Goal: Complete application form

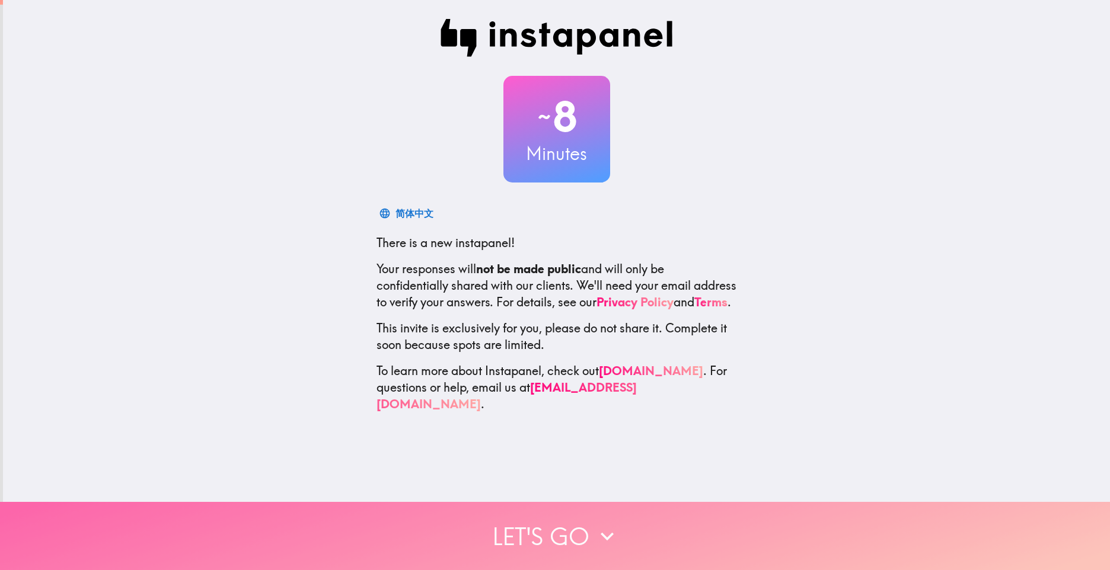
click at [594, 531] on icon "button" at bounding box center [607, 536] width 26 height 26
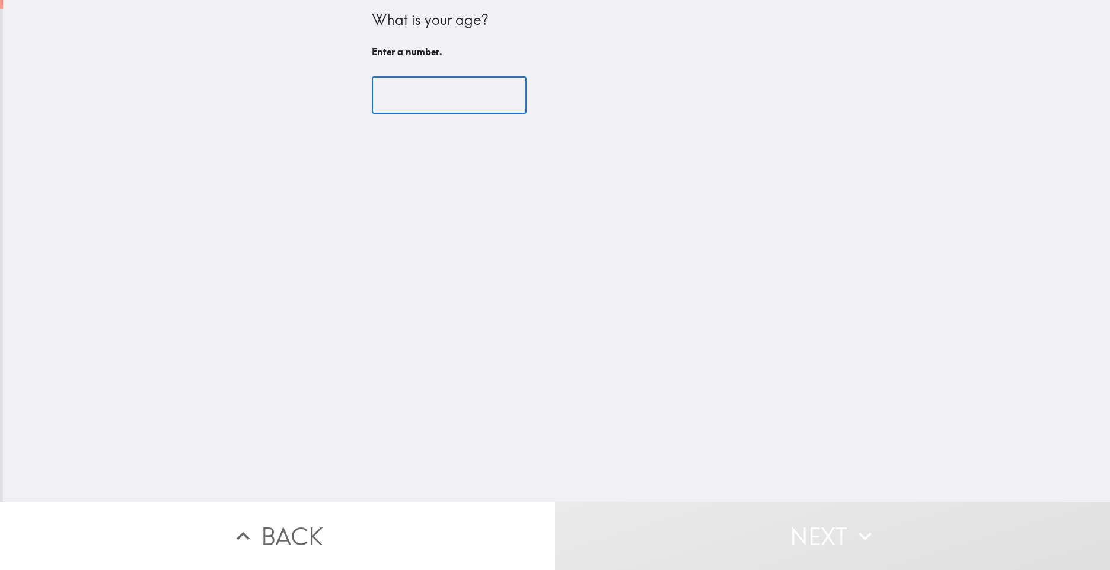
click at [412, 97] on input "number" at bounding box center [449, 95] width 155 height 37
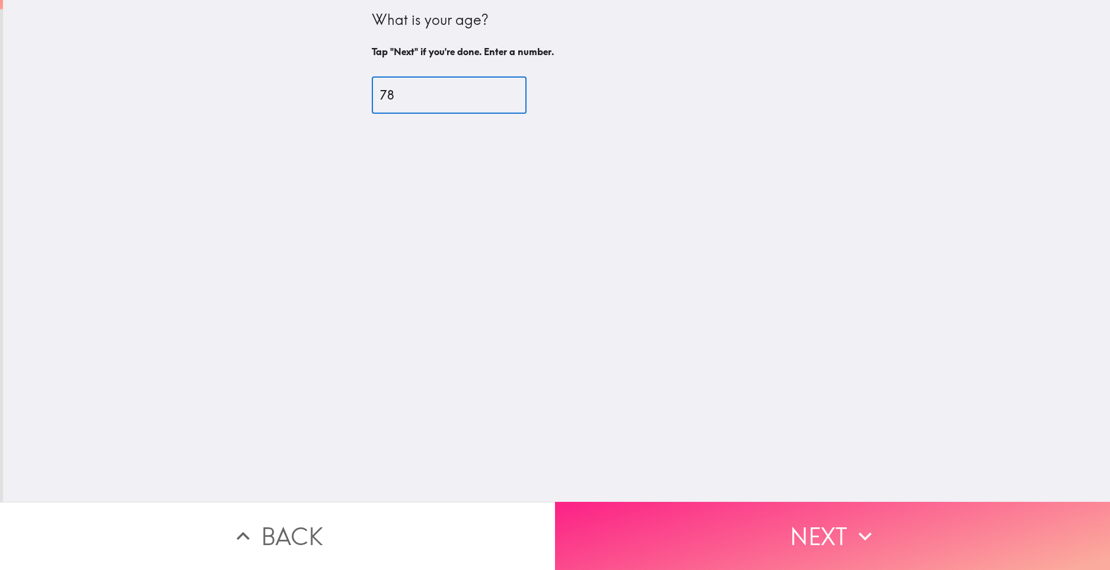
type input "78"
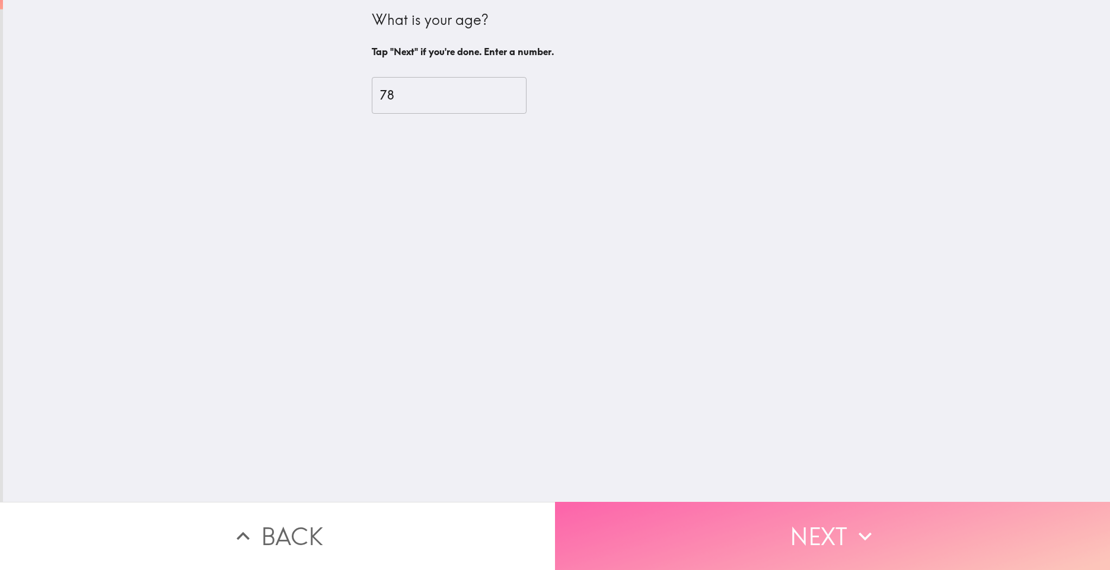
click at [822, 523] on button "Next" at bounding box center [832, 536] width 555 height 68
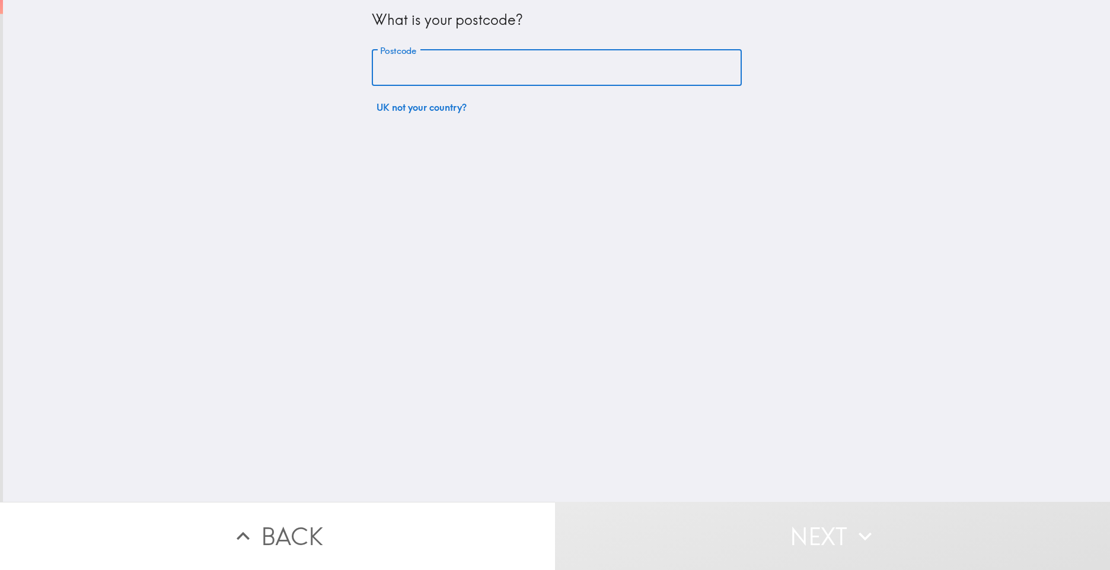
click at [396, 60] on input "Postcode" at bounding box center [557, 68] width 370 height 37
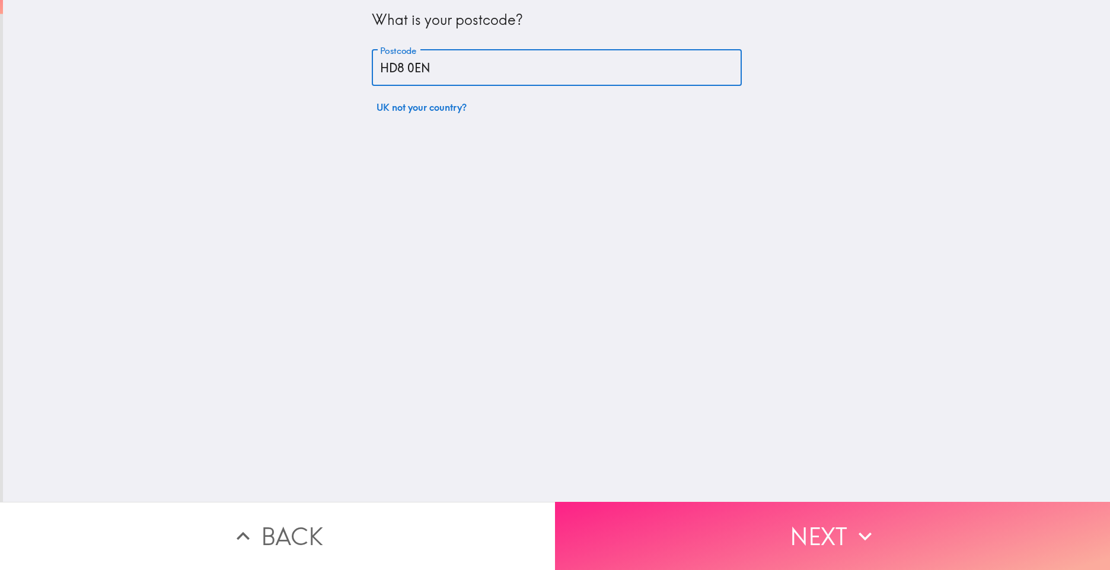
type input "HD8 0EN"
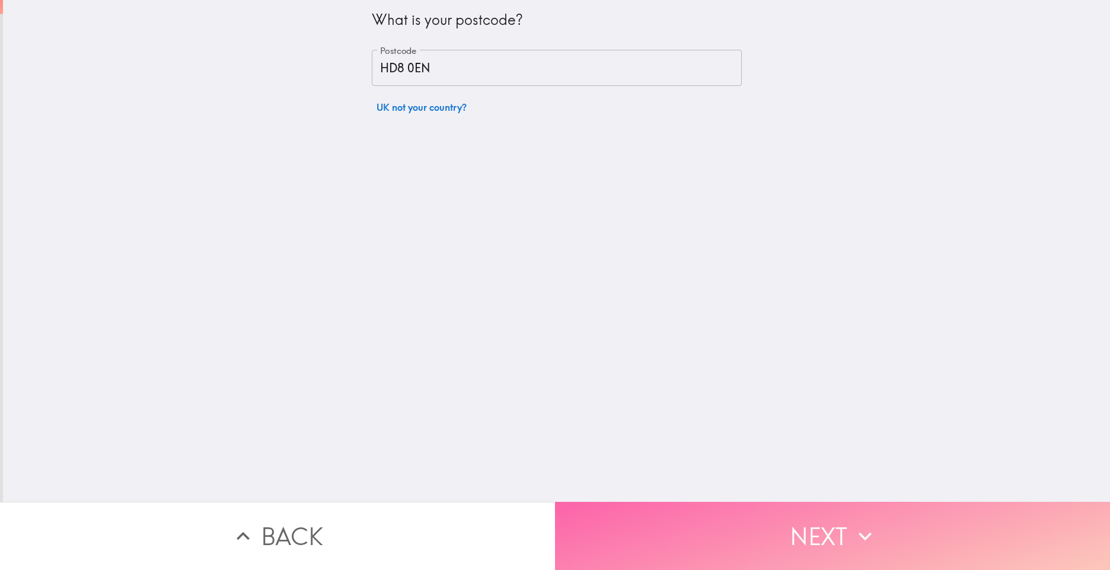
click at [817, 528] on button "Next" at bounding box center [832, 536] width 555 height 68
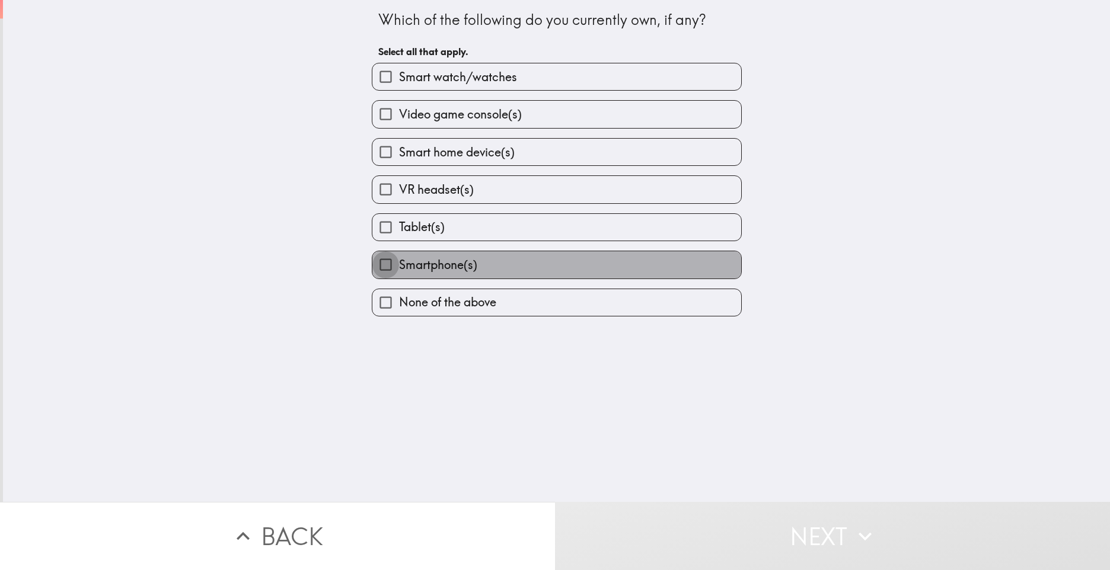
click at [375, 260] on input "Smartphone(s)" at bounding box center [385, 264] width 27 height 27
checkbox input "true"
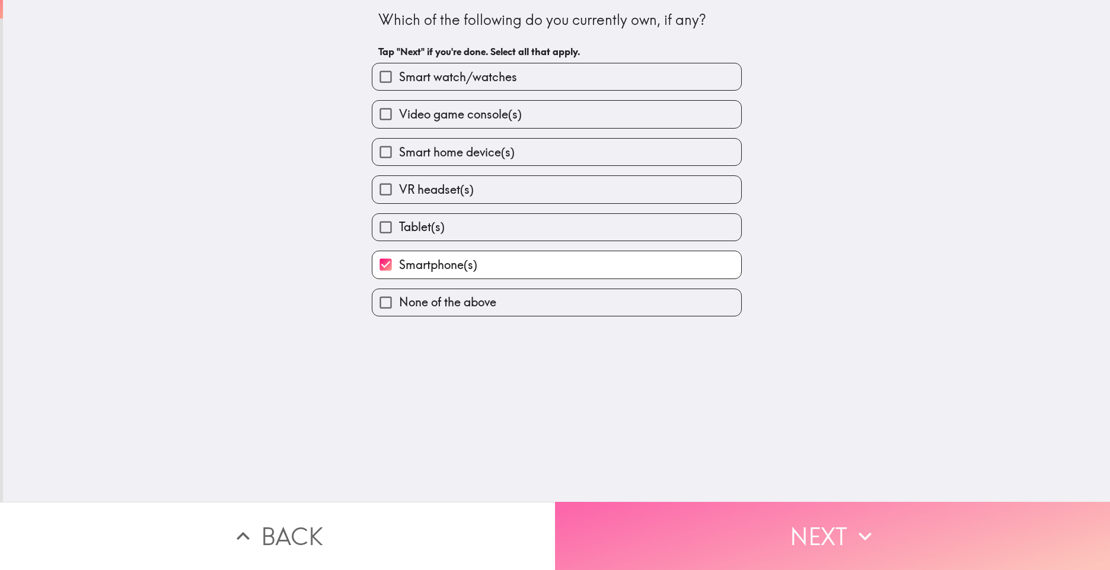
click at [819, 523] on button "Next" at bounding box center [832, 536] width 555 height 68
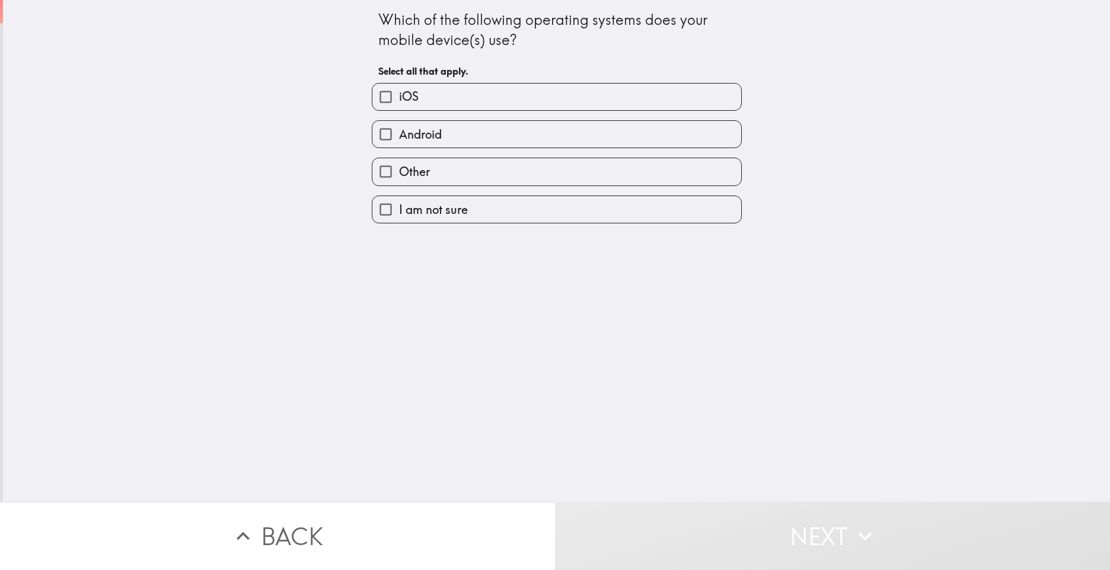
click at [378, 136] on input "Android" at bounding box center [385, 134] width 27 height 27
checkbox input "true"
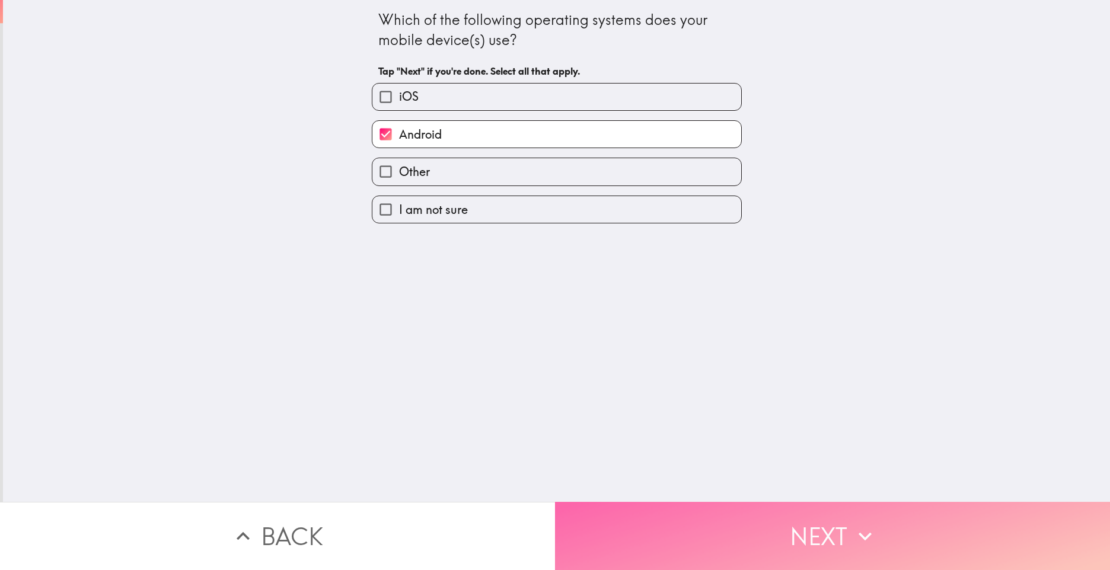
click at [826, 528] on button "Next" at bounding box center [832, 536] width 555 height 68
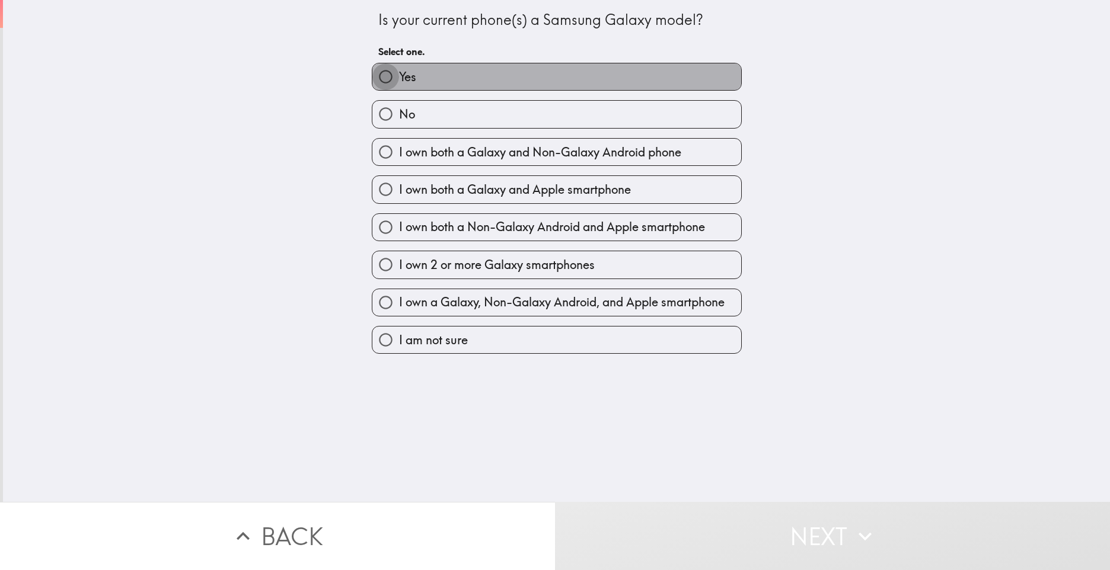
click at [372, 69] on input "Yes" at bounding box center [385, 76] width 27 height 27
radio input "true"
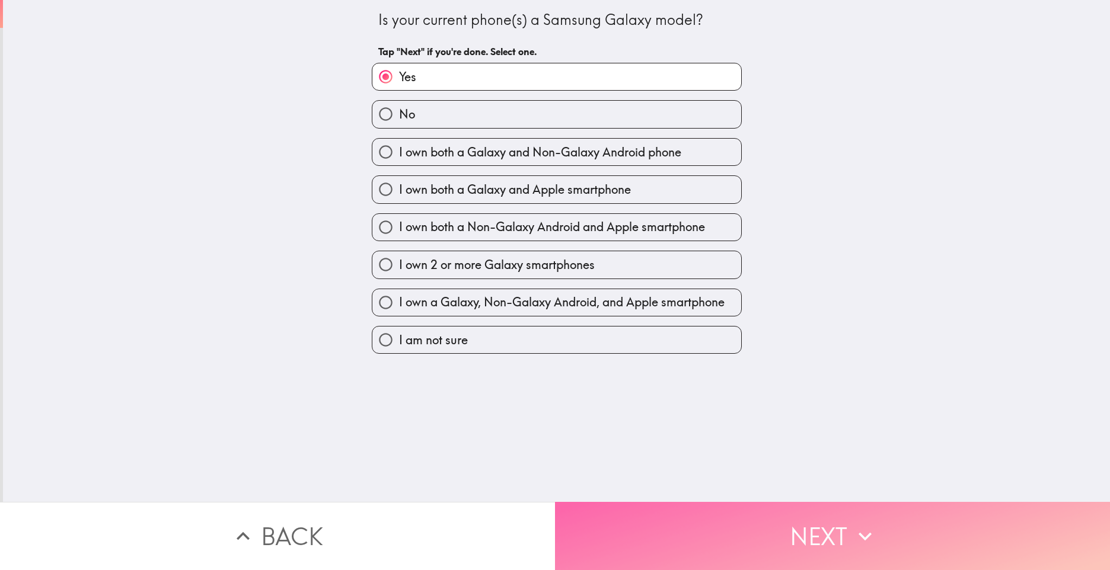
click at [801, 522] on button "Next" at bounding box center [832, 536] width 555 height 68
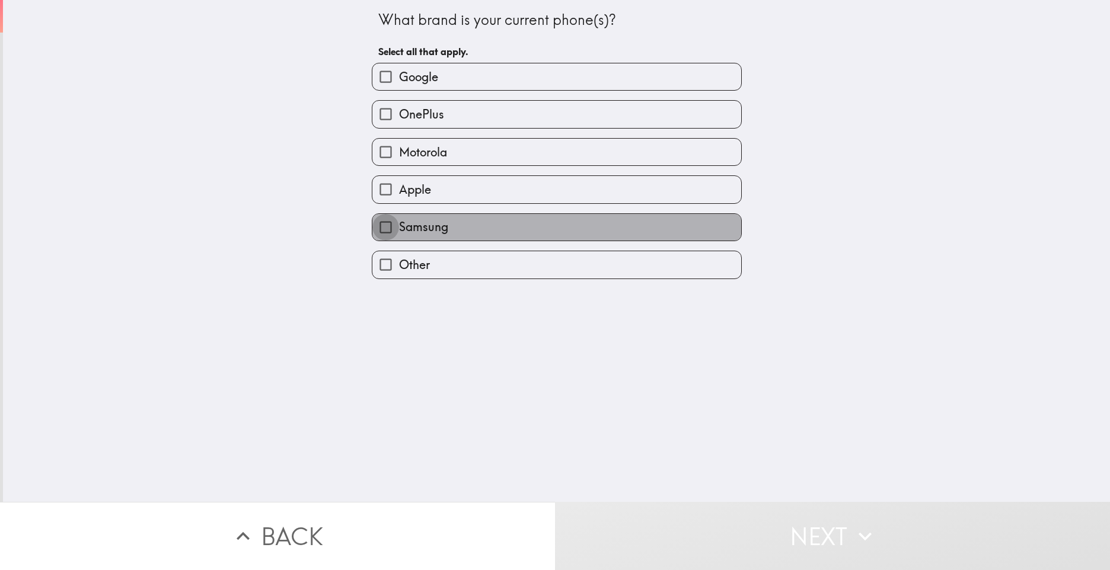
click at [379, 226] on input "Samsung" at bounding box center [385, 227] width 27 height 27
checkbox input "true"
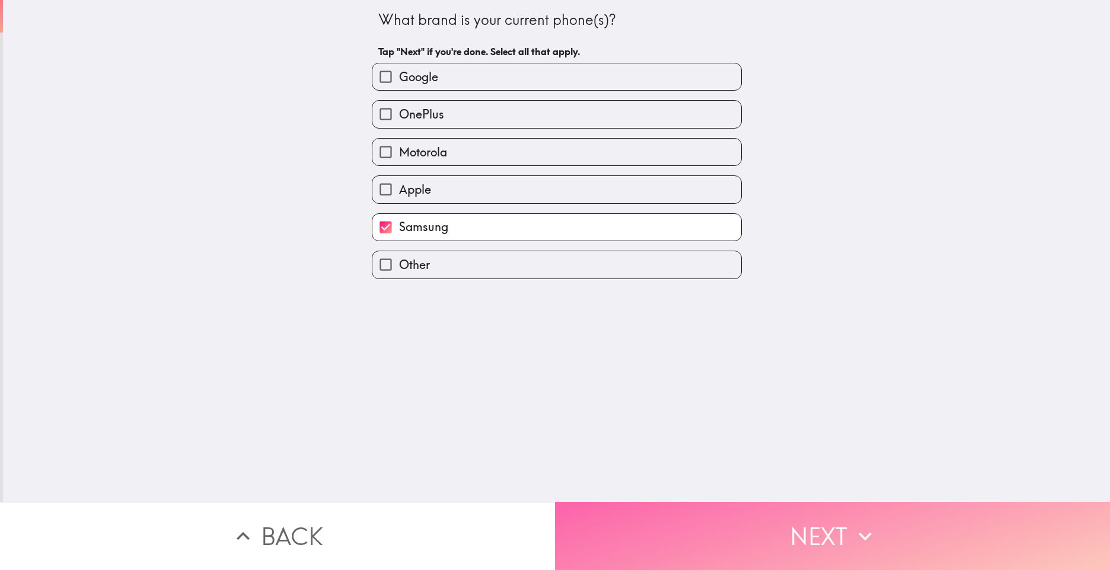
click at [837, 525] on button "Next" at bounding box center [832, 536] width 555 height 68
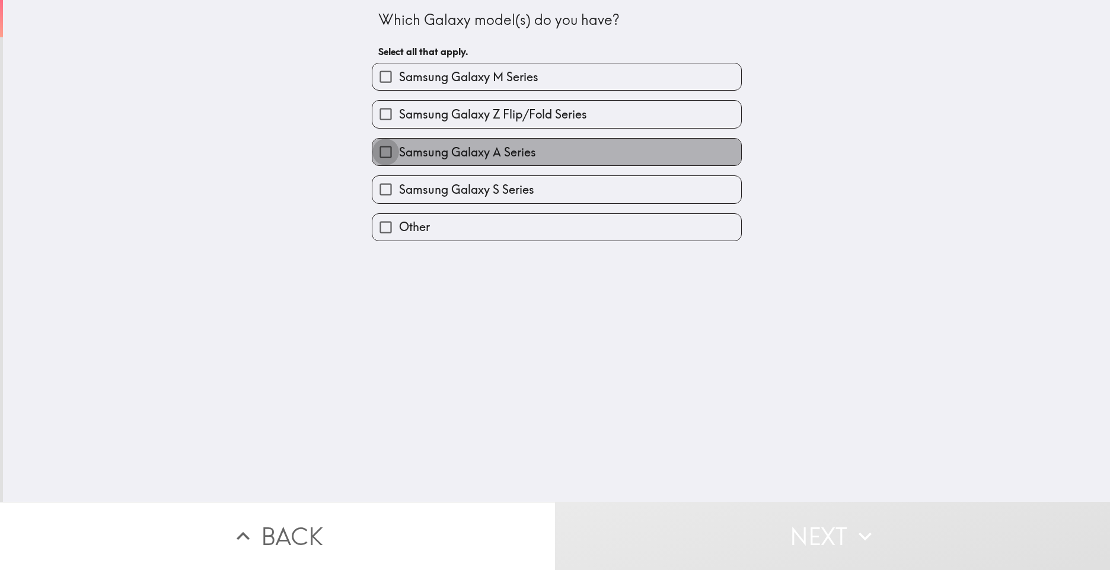
click at [374, 148] on input "Samsung Galaxy A Series" at bounding box center [385, 152] width 27 height 27
checkbox input "true"
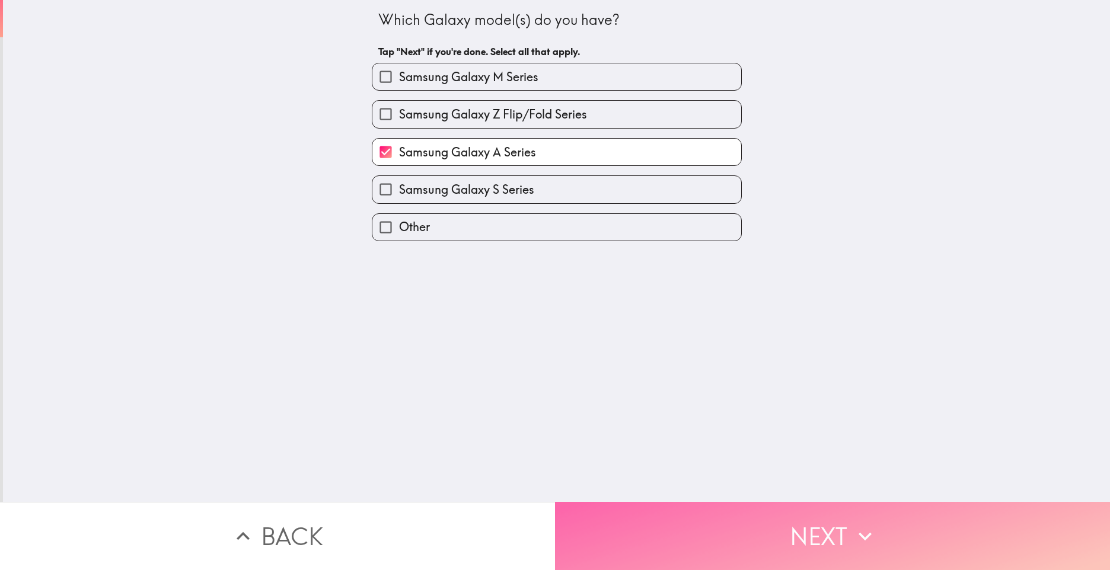
click at [838, 522] on button "Next" at bounding box center [832, 536] width 555 height 68
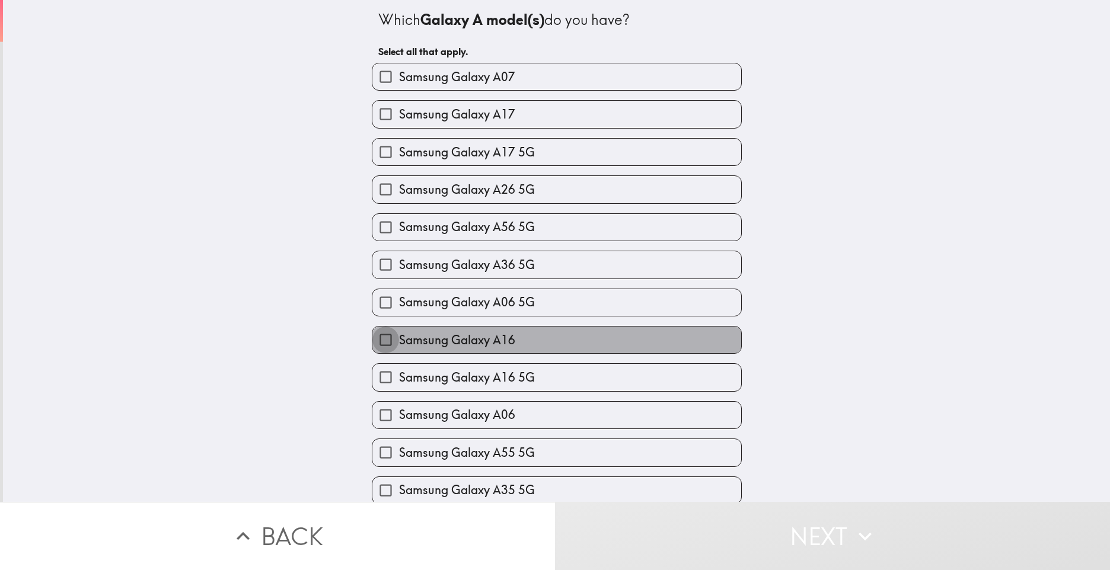
click at [374, 338] on input "Samsung Galaxy A16" at bounding box center [385, 340] width 27 height 27
checkbox input "true"
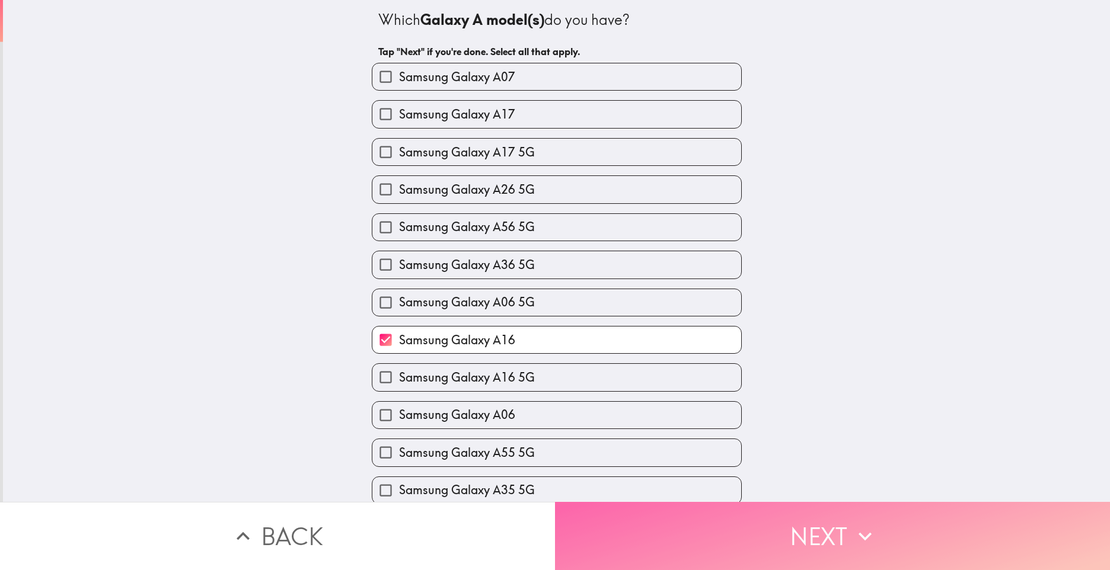
click at [819, 524] on button "Next" at bounding box center [832, 536] width 555 height 68
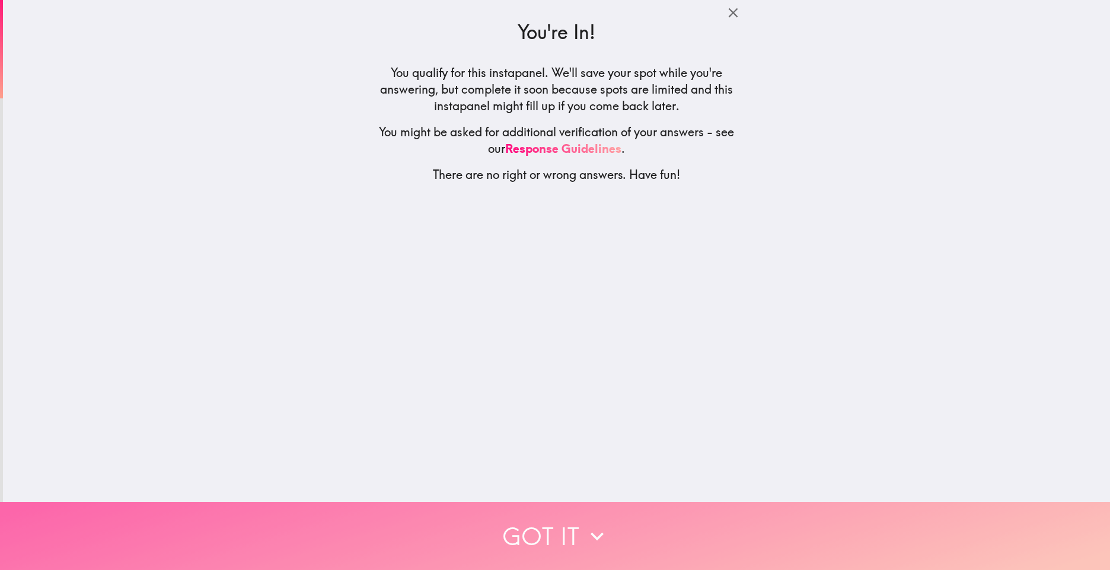
click at [563, 519] on button "Got it" at bounding box center [555, 536] width 1110 height 68
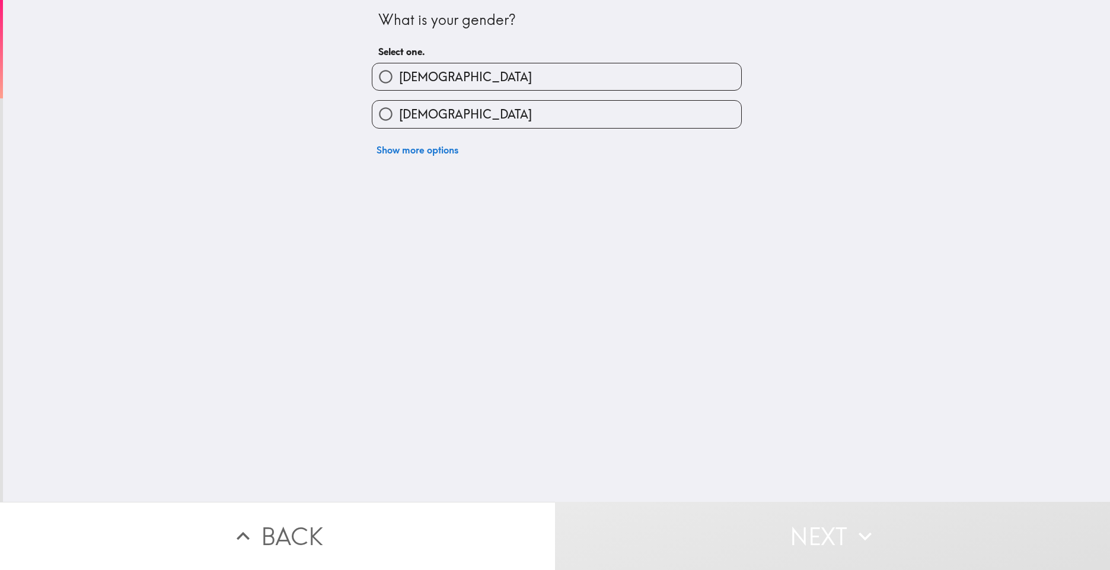
click at [382, 110] on input "[DEMOGRAPHIC_DATA]" at bounding box center [385, 114] width 27 height 27
radio input "true"
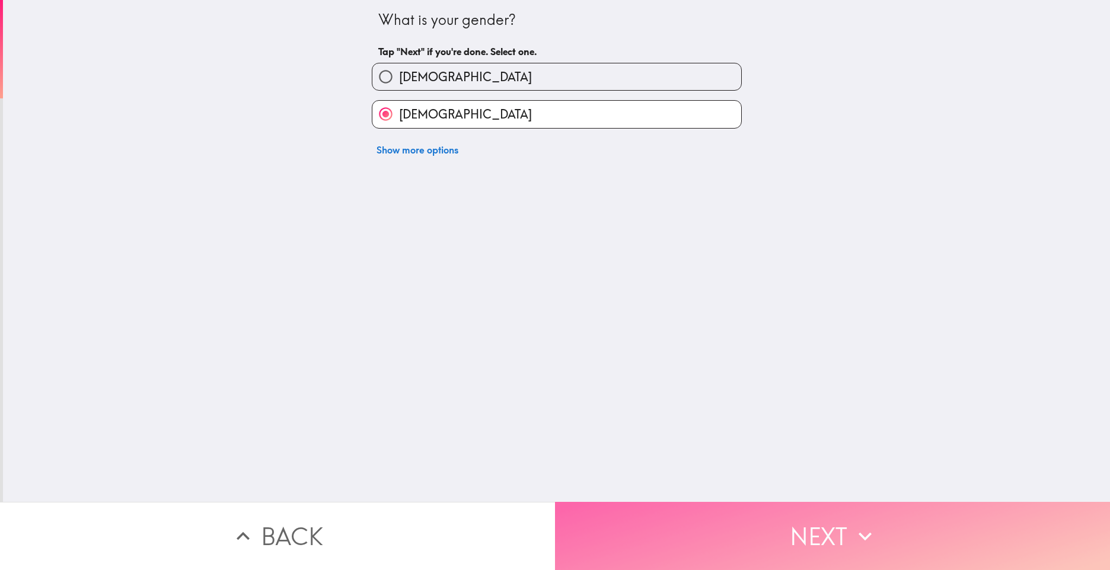
click at [840, 525] on button "Next" at bounding box center [832, 536] width 555 height 68
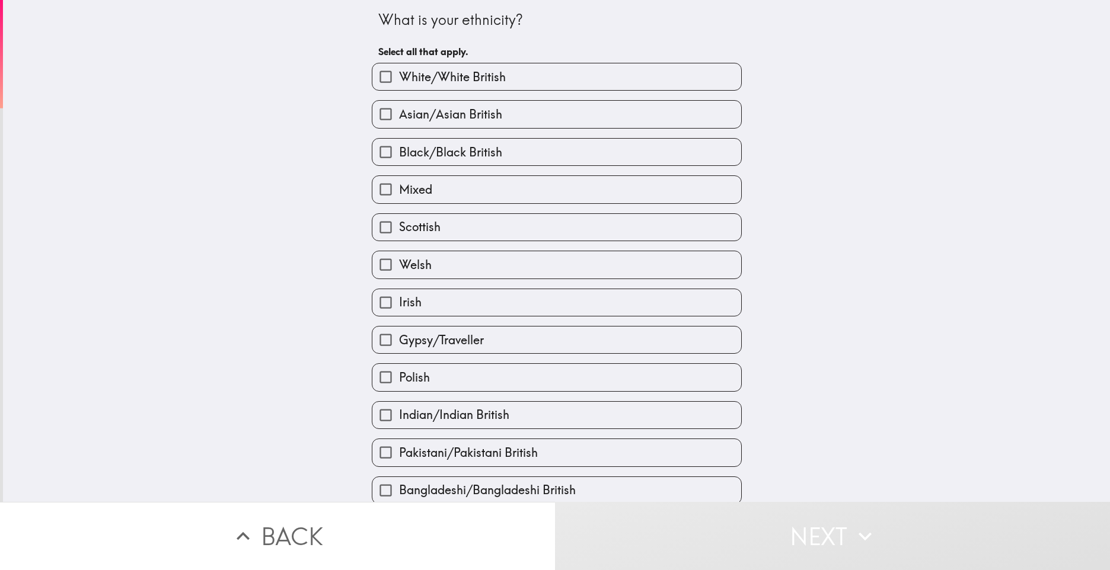
click at [516, 62] on div "White/White British" at bounding box center [551, 71] width 379 height 37
click at [519, 71] on label "White/White British" at bounding box center [556, 76] width 369 height 27
click at [399, 71] on input "White/White British" at bounding box center [385, 76] width 27 height 27
checkbox input "true"
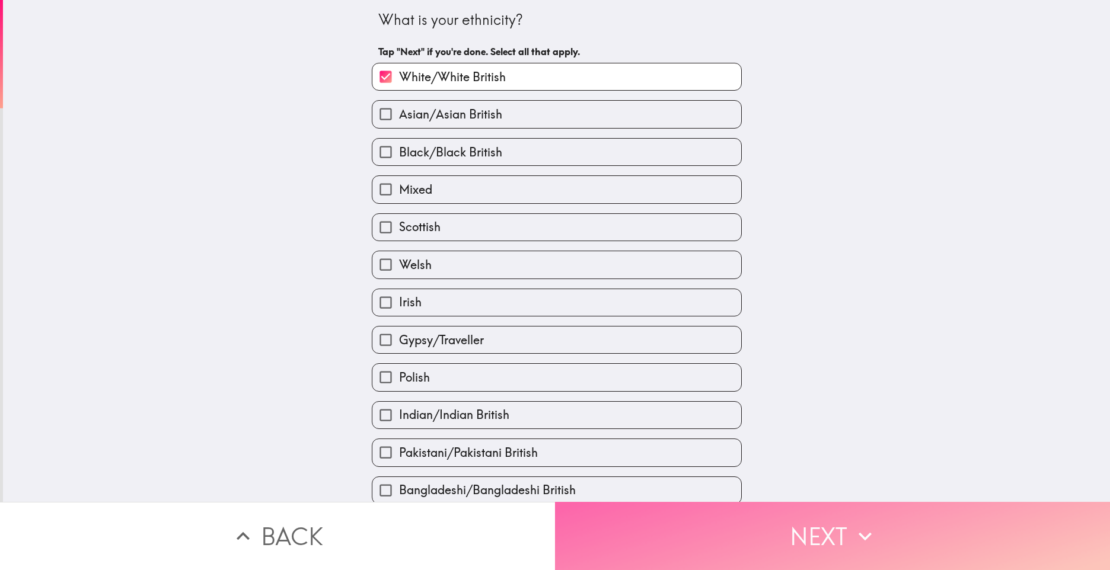
click at [821, 529] on button "Next" at bounding box center [832, 536] width 555 height 68
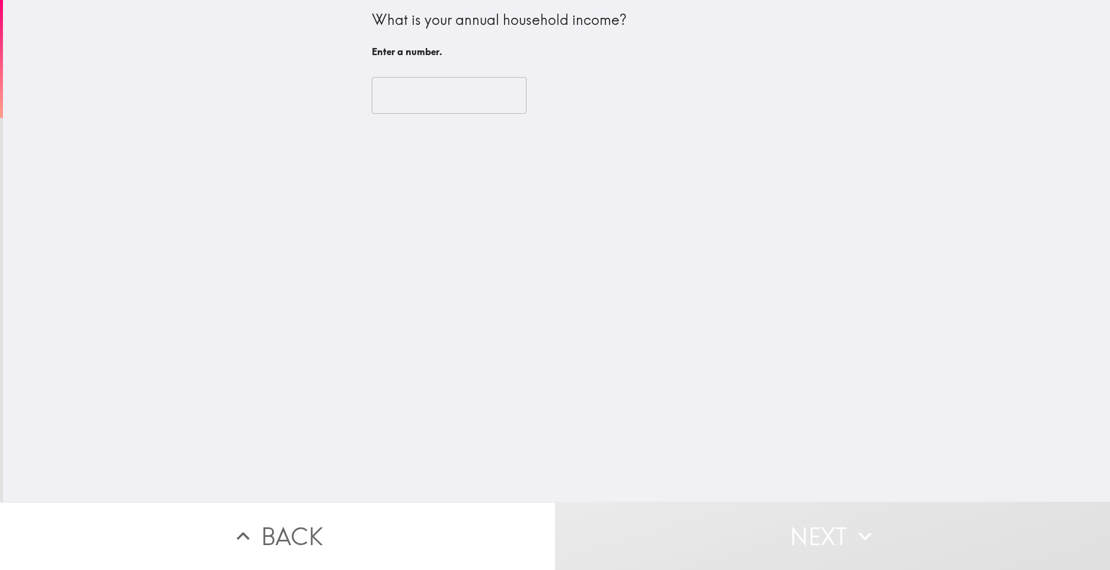
click at [399, 89] on input "number" at bounding box center [449, 95] width 155 height 37
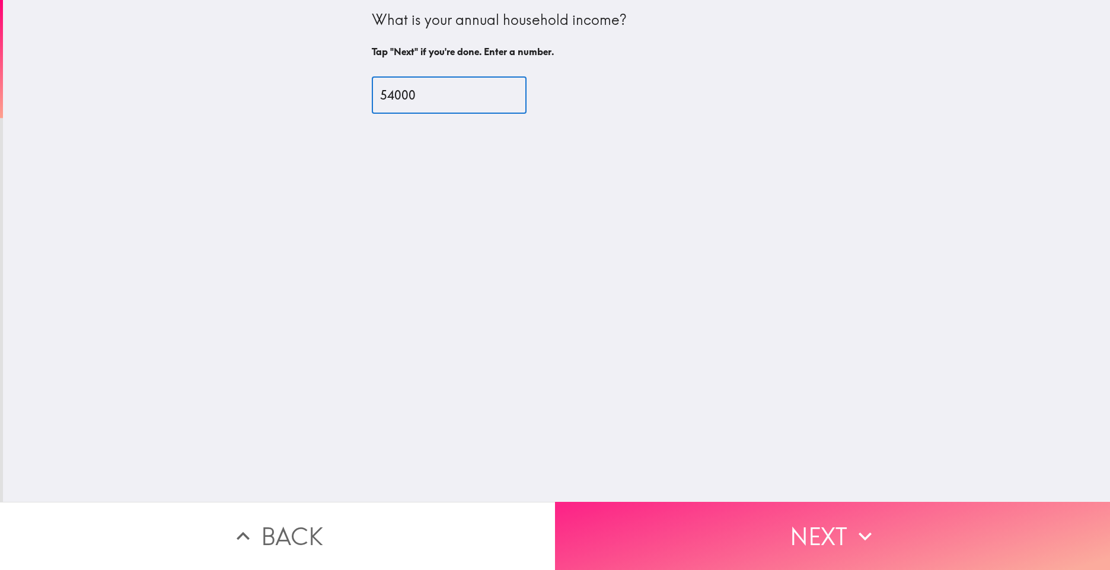
type input "54000"
click at [828, 521] on button "Next" at bounding box center [832, 536] width 555 height 68
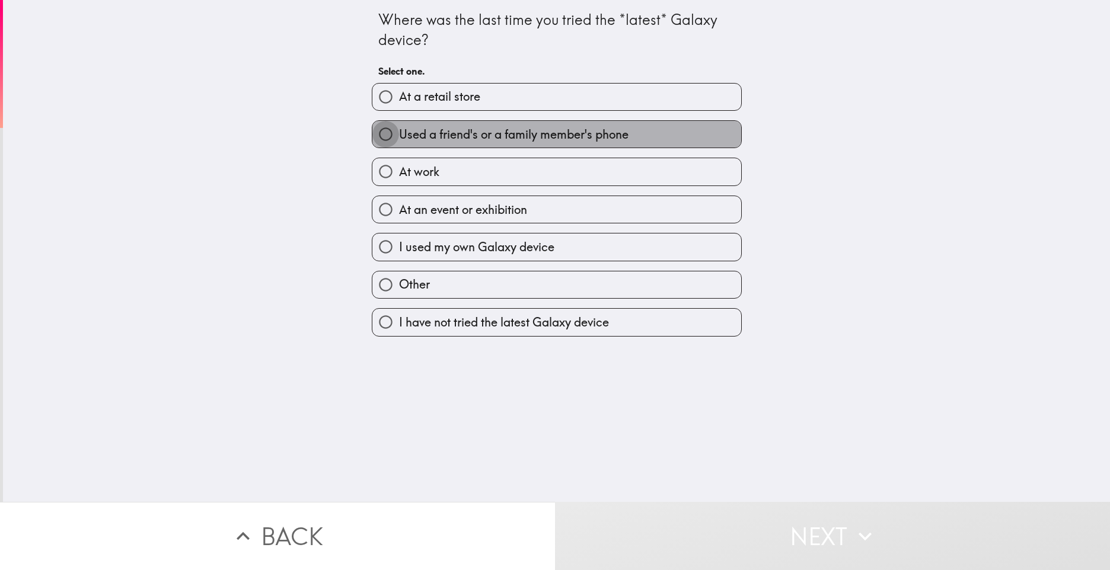
click at [372, 132] on input "Used a friend's or a family member's phone" at bounding box center [385, 134] width 27 height 27
radio input "true"
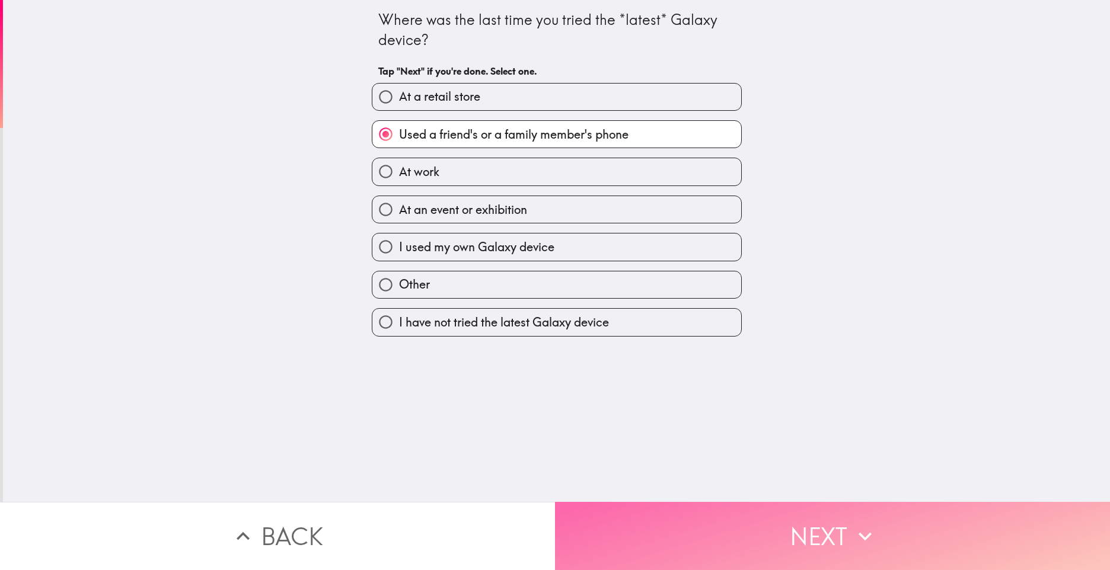
click at [811, 519] on button "Next" at bounding box center [832, 536] width 555 height 68
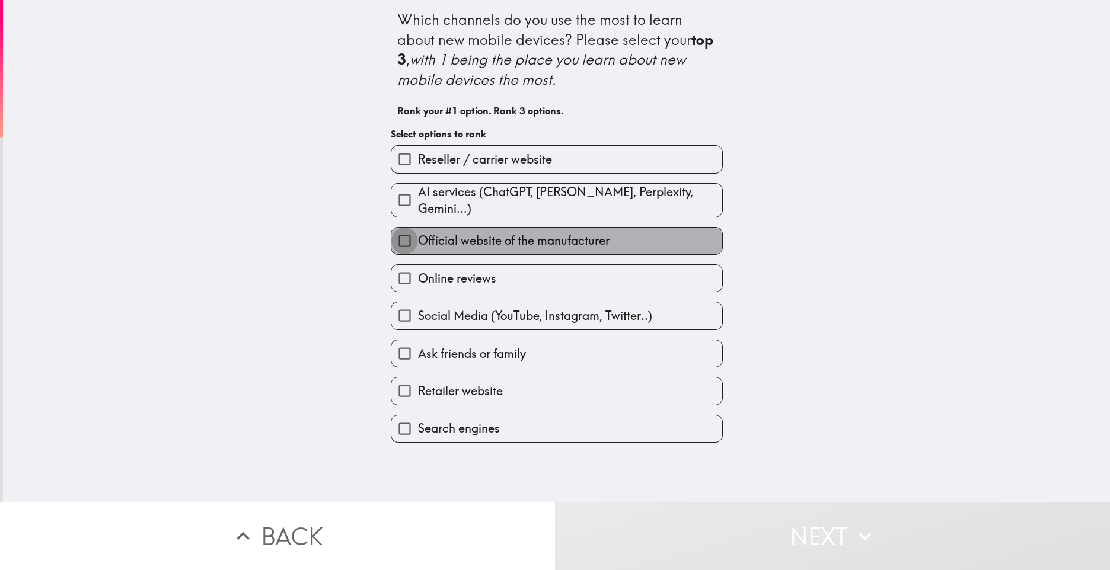
click at [394, 231] on input "Official website of the manufacturer" at bounding box center [404, 241] width 27 height 27
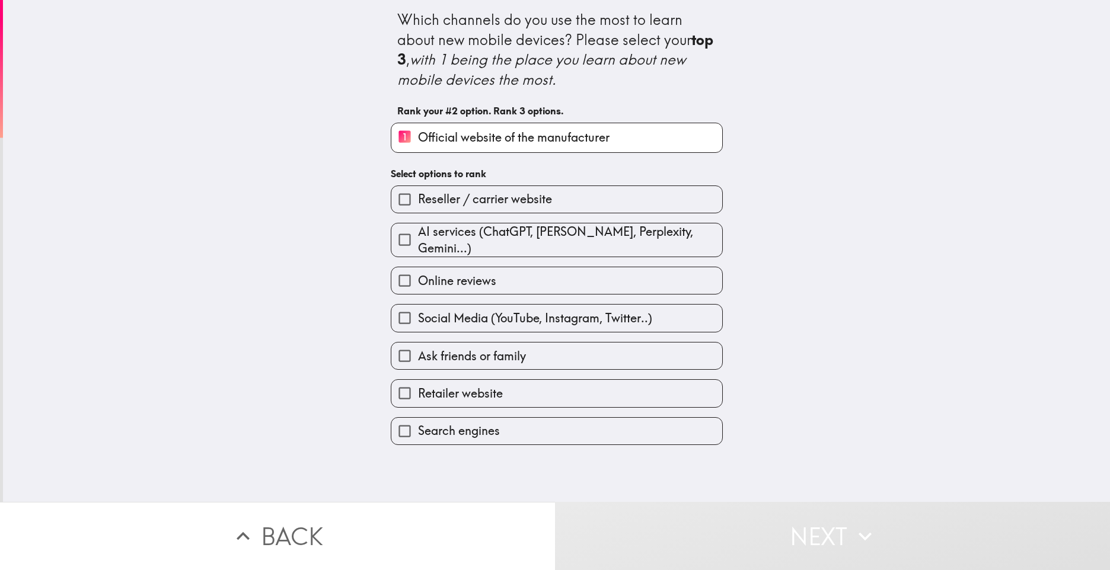
click at [394, 344] on input "Ask friends or family" at bounding box center [404, 356] width 27 height 27
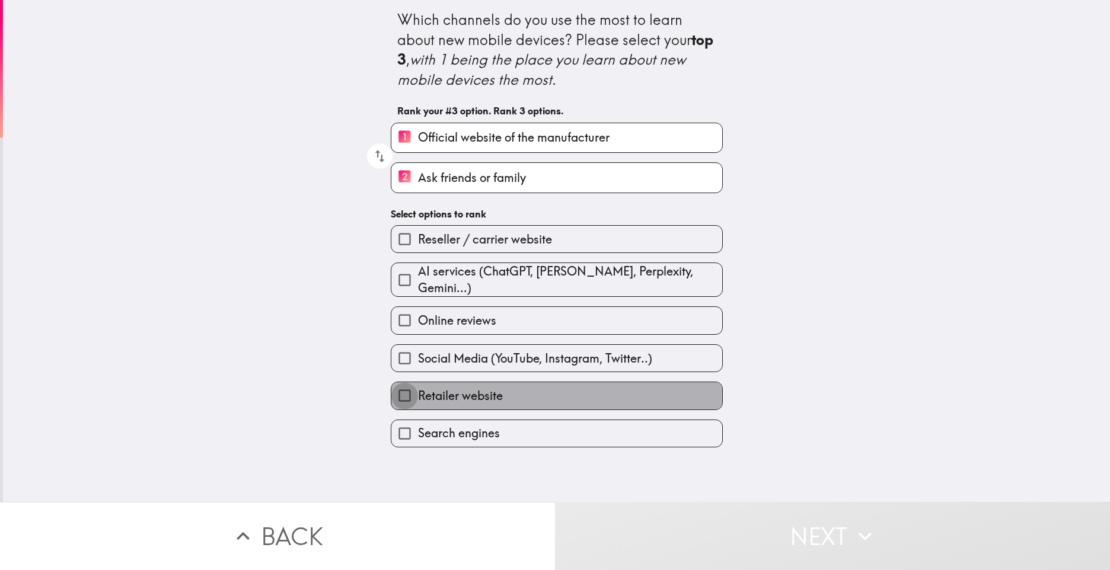
click at [396, 388] on input "Retailer website" at bounding box center [404, 395] width 27 height 27
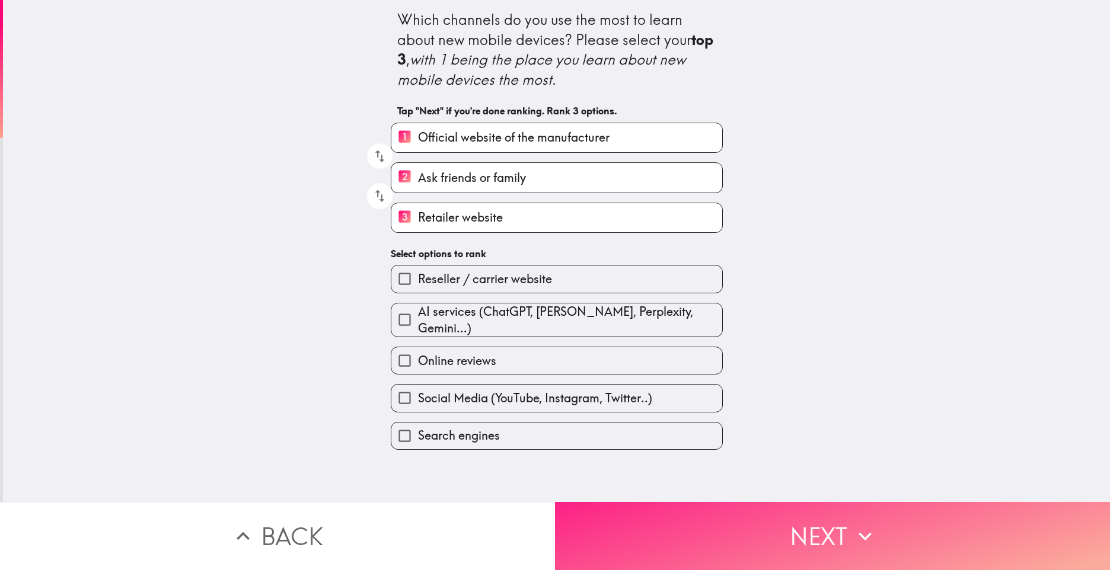
click at [815, 524] on button "Next" at bounding box center [832, 536] width 555 height 68
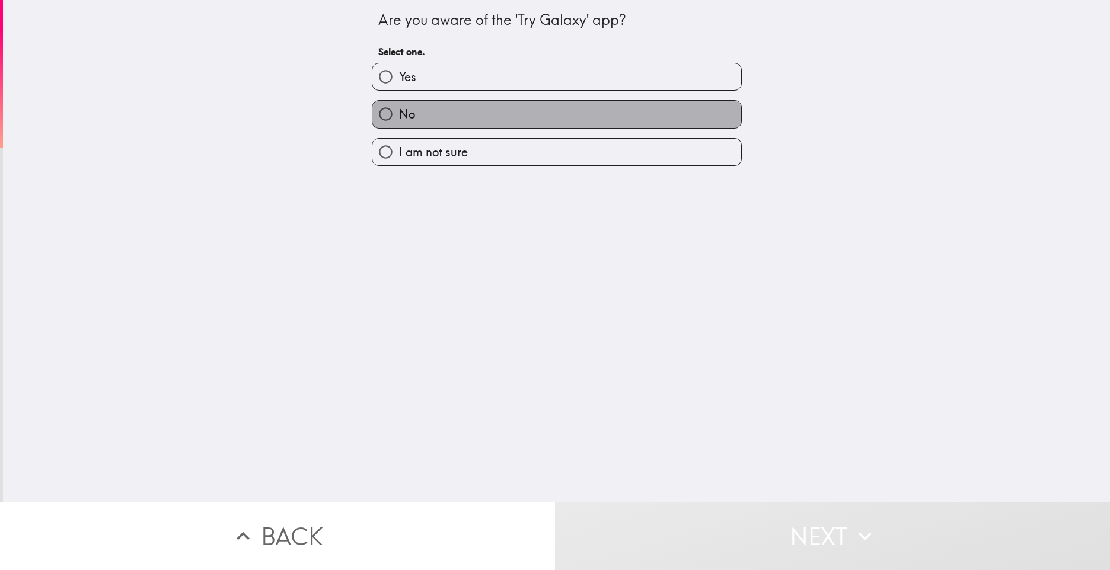
click at [460, 110] on label "No" at bounding box center [556, 114] width 369 height 27
click at [399, 110] on input "No" at bounding box center [385, 114] width 27 height 27
radio input "true"
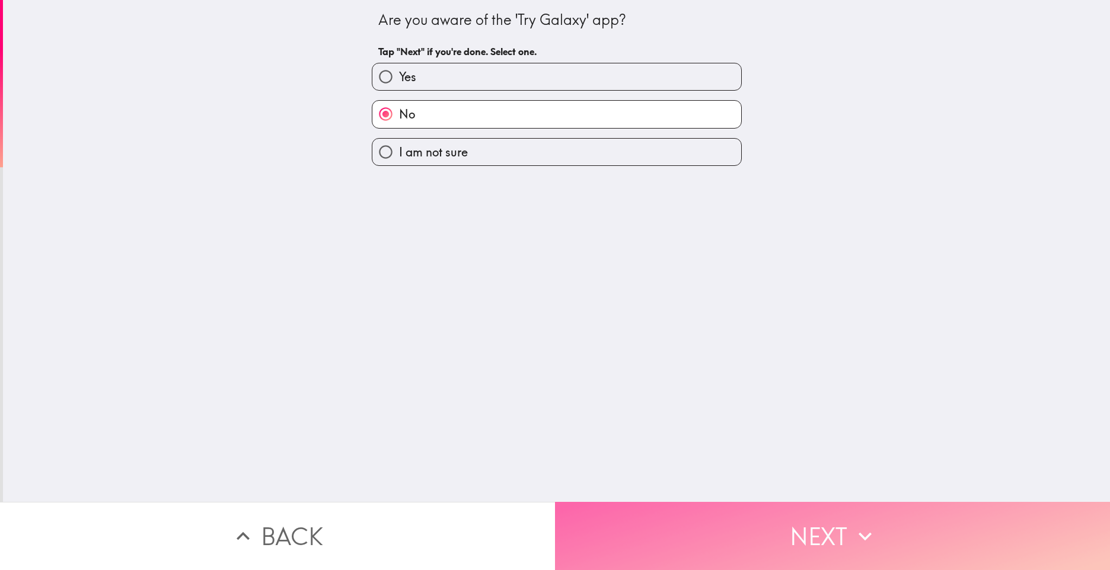
click at [820, 527] on button "Next" at bounding box center [832, 536] width 555 height 68
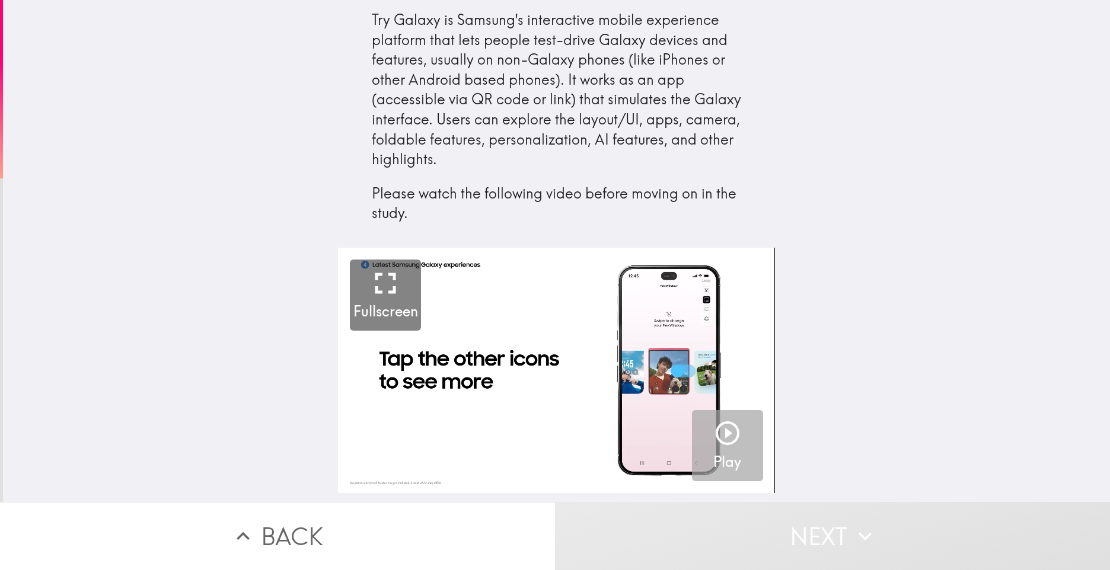
click at [723, 428] on icon "button" at bounding box center [727, 433] width 28 height 28
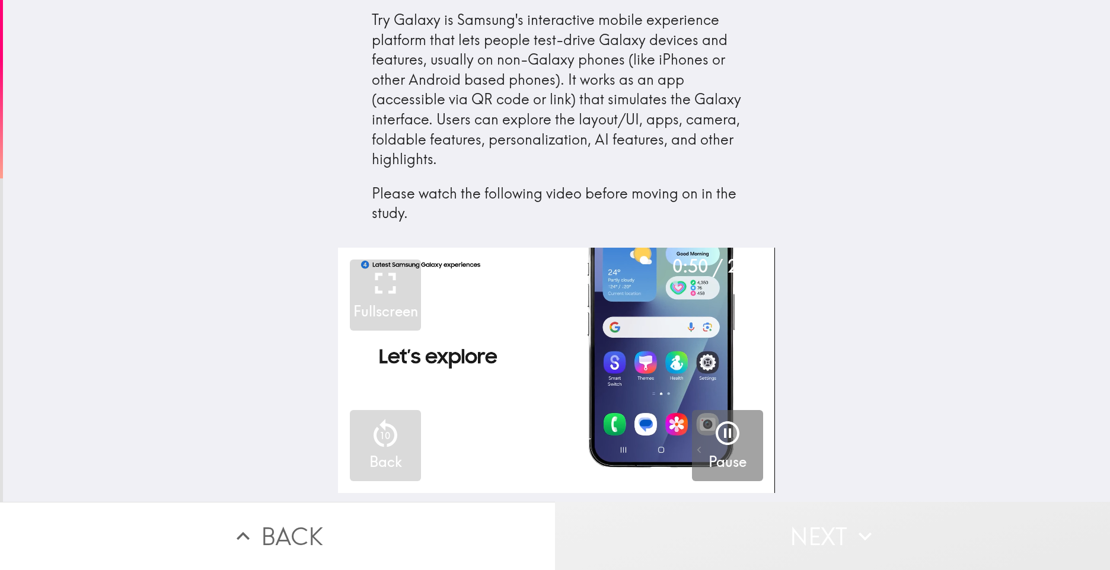
click at [819, 525] on button "Next" at bounding box center [832, 536] width 555 height 68
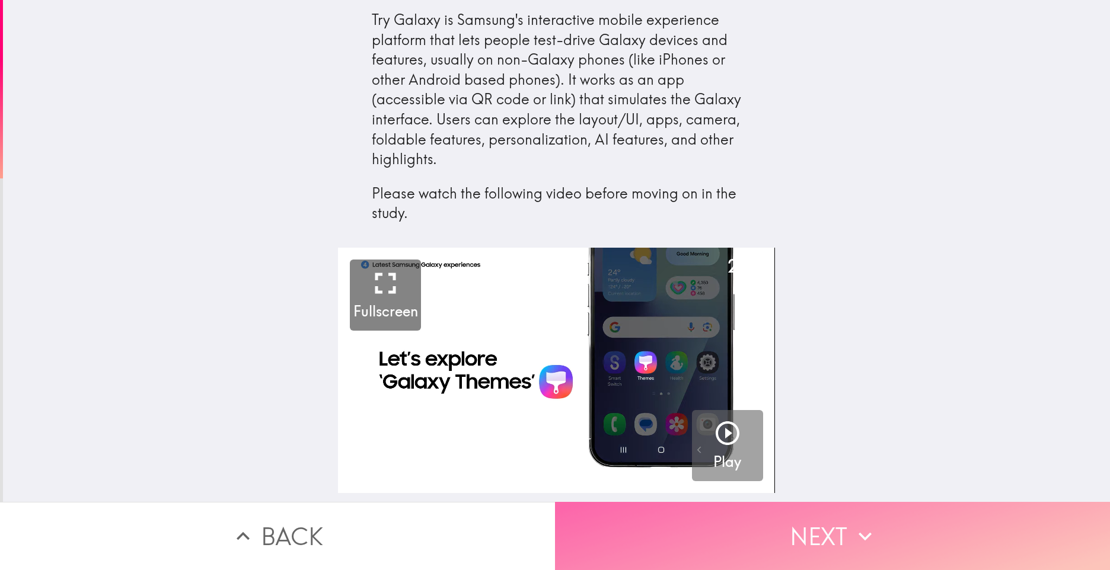
click at [861, 526] on icon "button" at bounding box center [865, 536] width 26 height 26
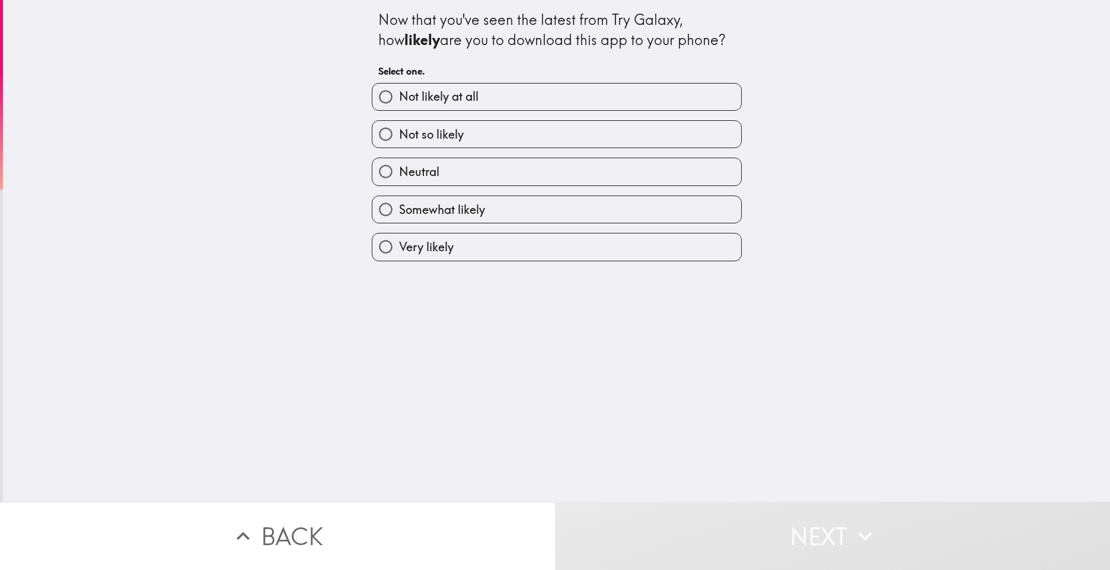
click at [466, 166] on label "Neutral" at bounding box center [556, 171] width 369 height 27
click at [399, 166] on input "Neutral" at bounding box center [385, 171] width 27 height 27
radio input "true"
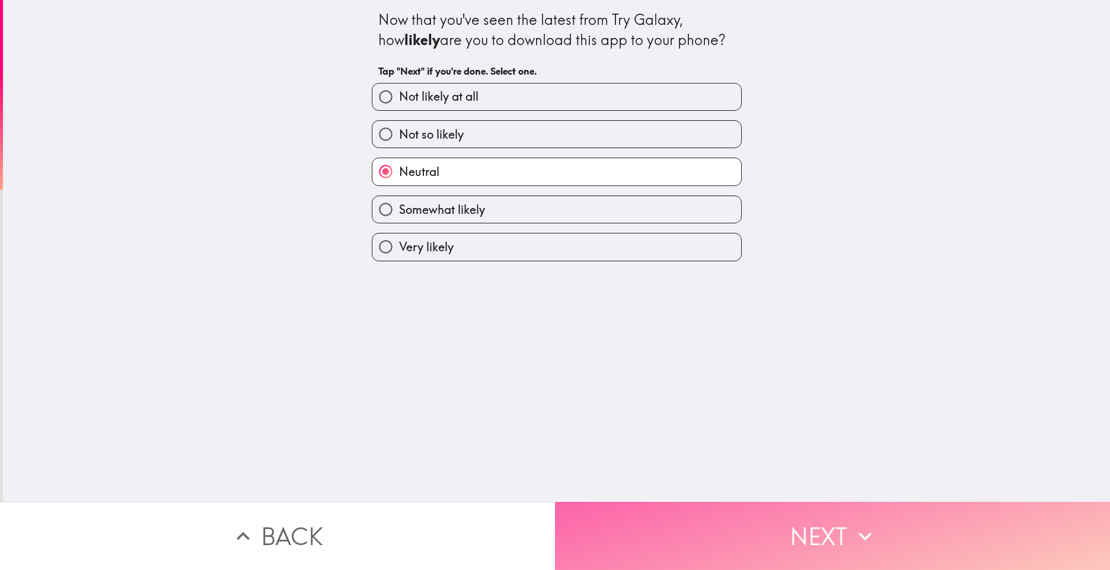
click at [826, 535] on button "Next" at bounding box center [832, 536] width 555 height 68
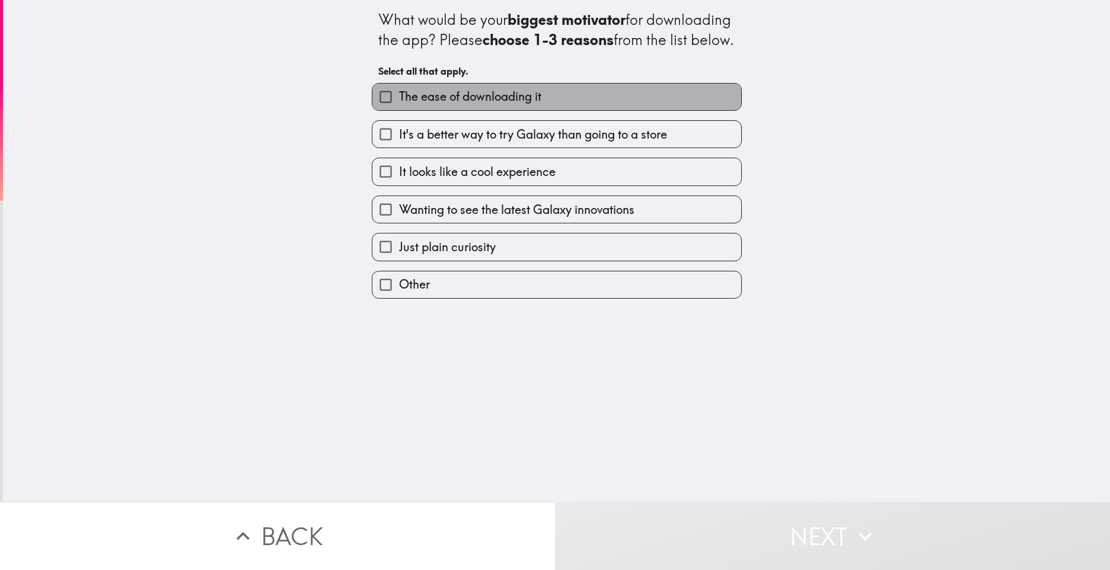
click at [488, 105] on span "The ease of downloading it" at bounding box center [470, 96] width 142 height 17
click at [399, 109] on input "The ease of downloading it" at bounding box center [385, 97] width 27 height 27
checkbox input "true"
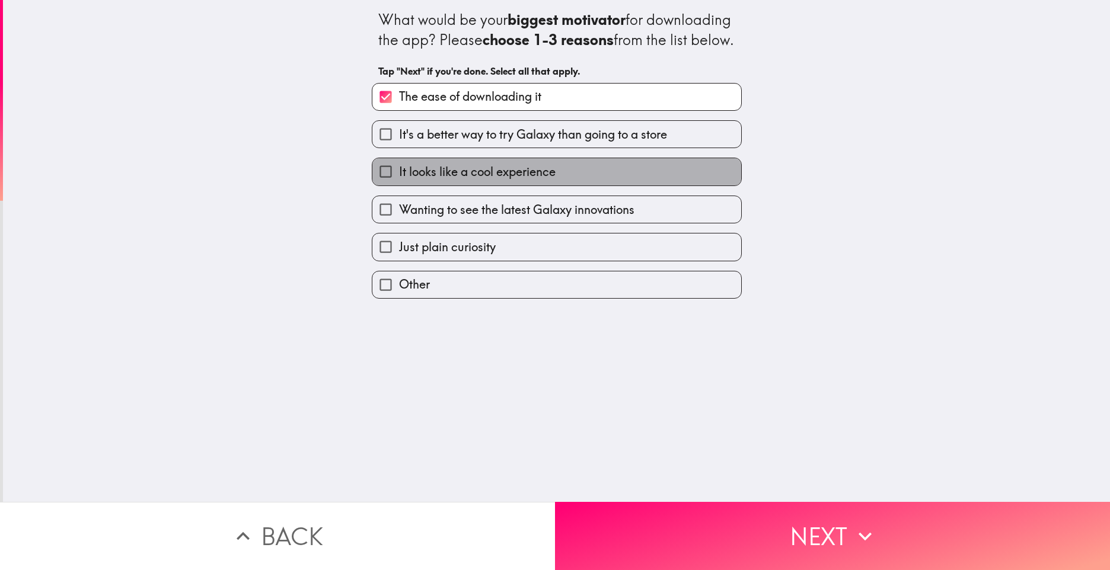
click at [494, 180] on span "It looks like a cool experience" at bounding box center [477, 172] width 157 height 17
click at [399, 185] on input "It looks like a cool experience" at bounding box center [385, 171] width 27 height 27
checkbox input "true"
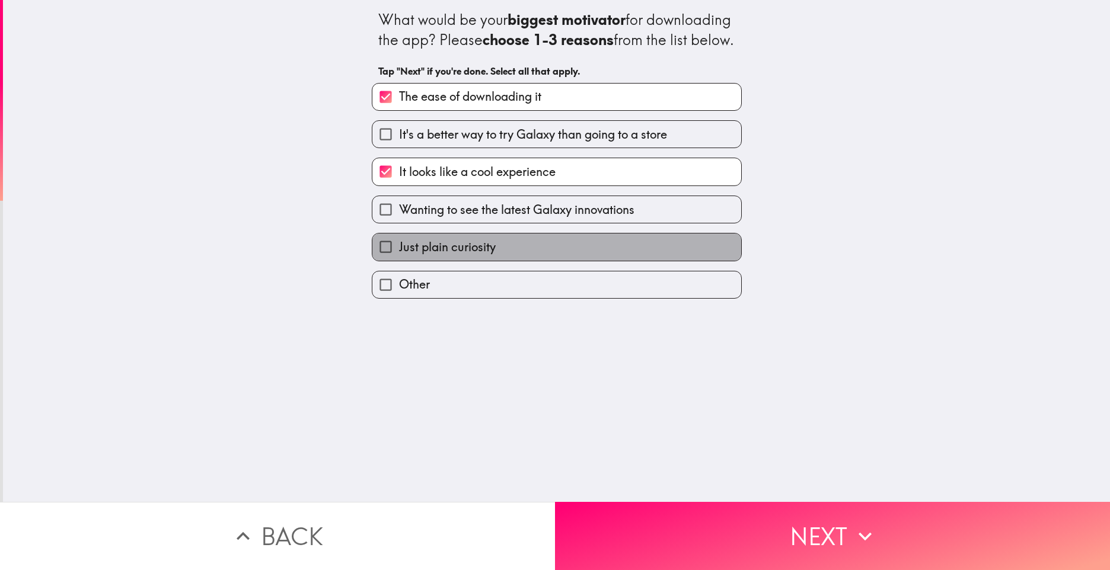
click at [499, 260] on label "Just plain curiosity" at bounding box center [556, 247] width 369 height 27
click at [399, 260] on input "Just plain curiosity" at bounding box center [385, 247] width 27 height 27
checkbox input "true"
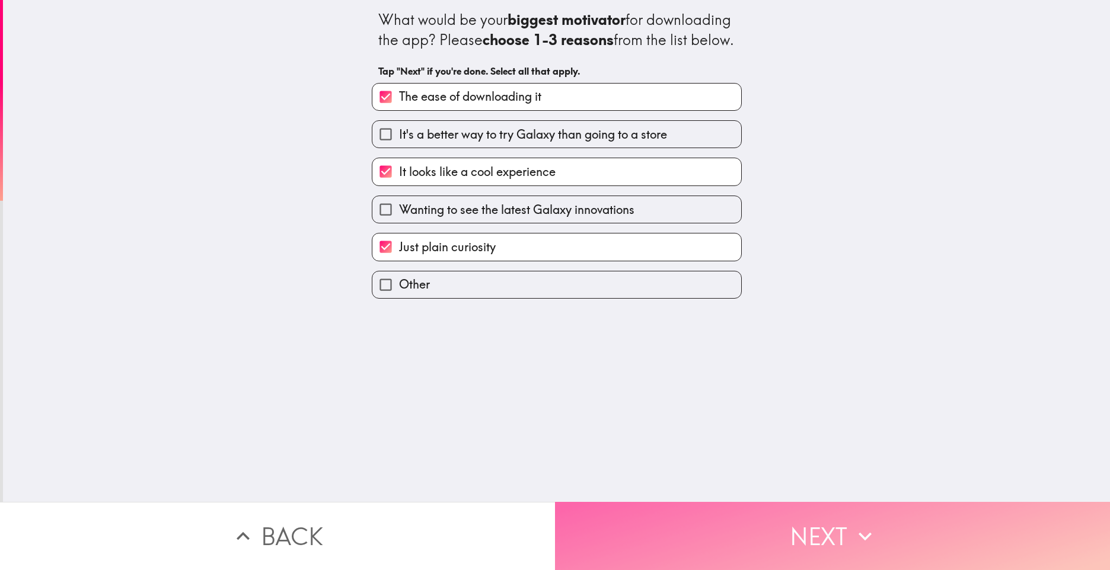
click at [834, 536] on button "Next" at bounding box center [832, 536] width 555 height 68
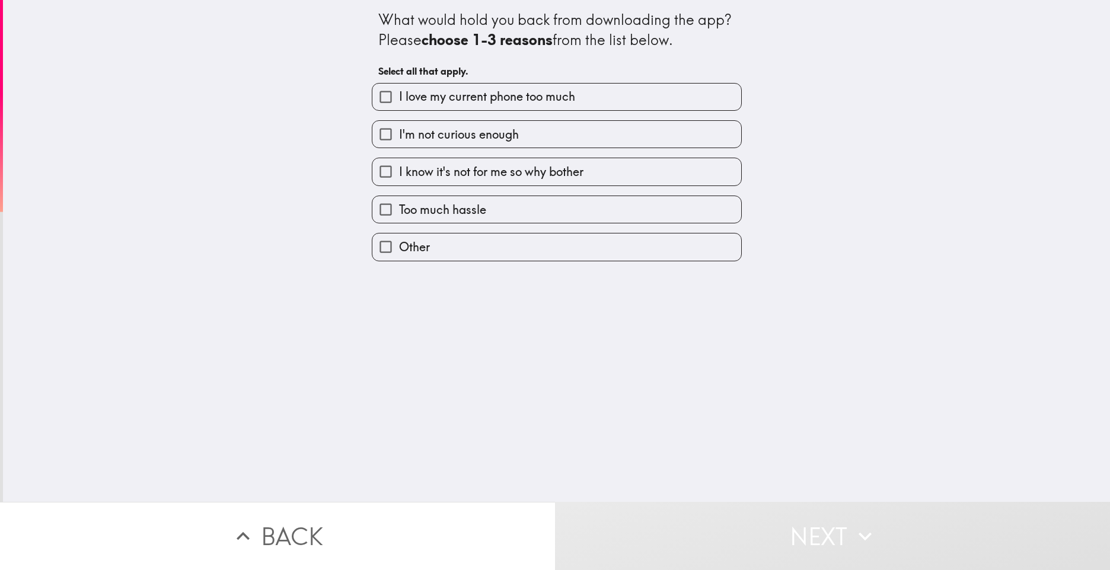
click at [377, 247] on input "Other" at bounding box center [385, 247] width 27 height 27
checkbox input "true"
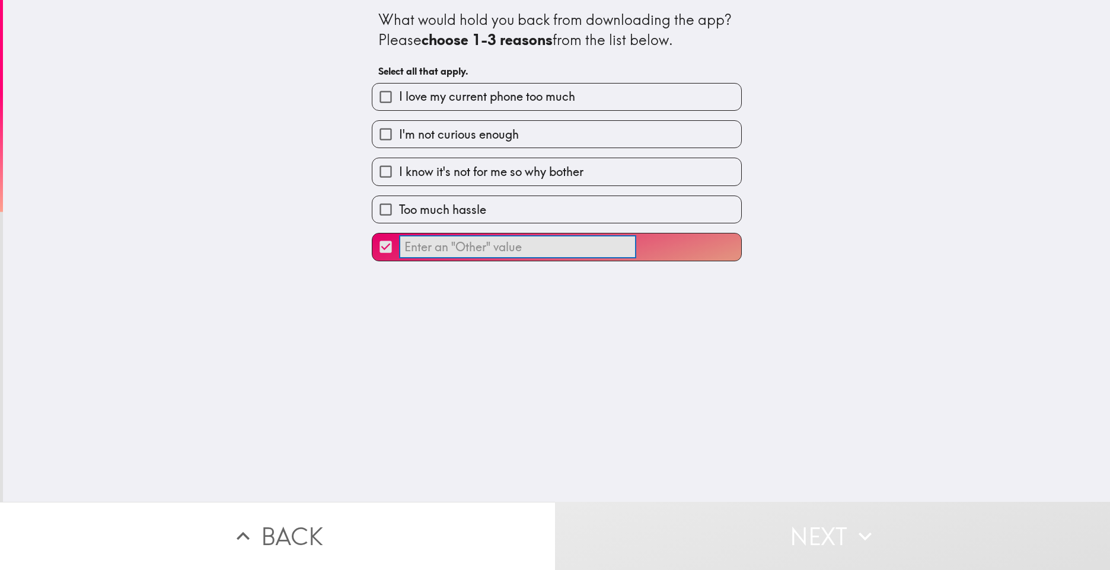
click at [495, 246] on input "​" at bounding box center [517, 247] width 237 height 23
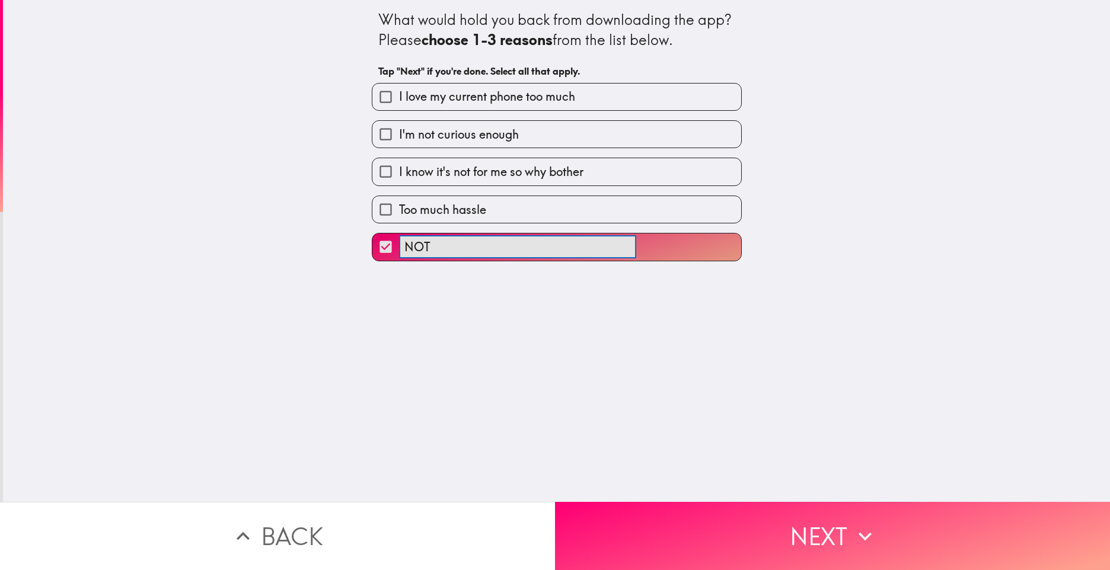
click at [372, 234] on button "NOT ​" at bounding box center [556, 247] width 369 height 27
click at [372, 234] on button "NOT READY ​" at bounding box center [556, 247] width 369 height 27
click at [372, 234] on button "NOT READY FOR ​" at bounding box center [556, 247] width 369 height 27
click at [372, 234] on button "NOT READY FOR NEW ​" at bounding box center [556, 247] width 369 height 27
click at [372, 234] on button "NOT READY FOR NEW PHONE ​" at bounding box center [556, 247] width 369 height 27
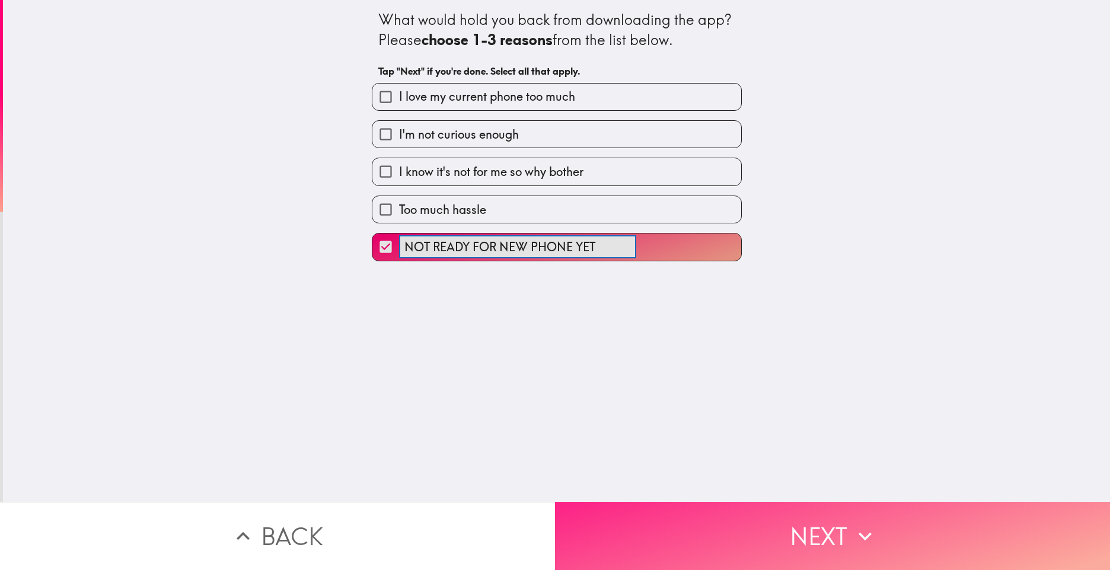
type input "NOT READY FOR NEW PHONE YET"
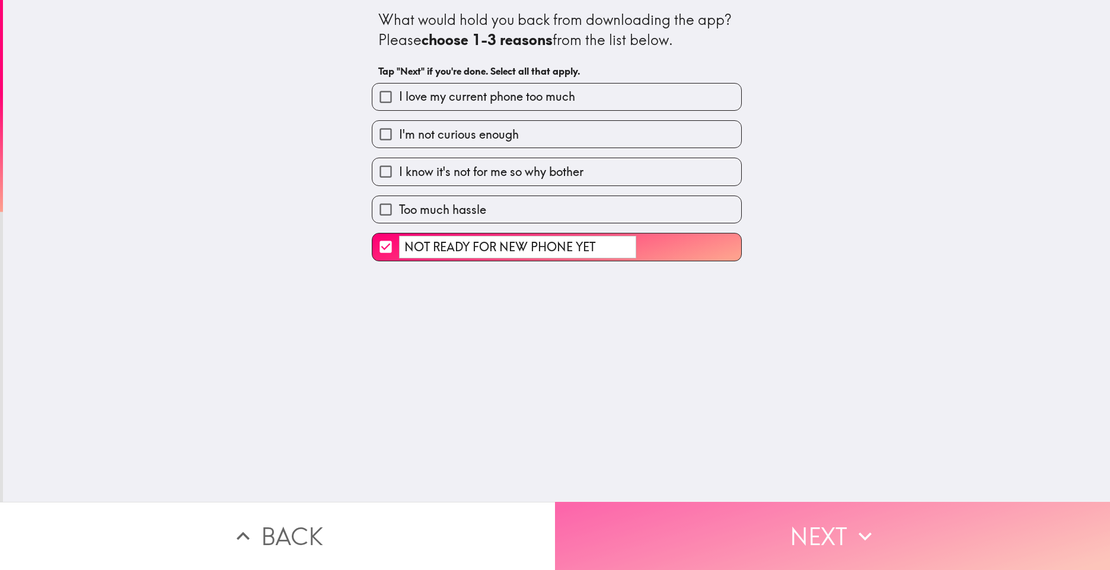
click at [828, 516] on button "Next" at bounding box center [832, 536] width 555 height 68
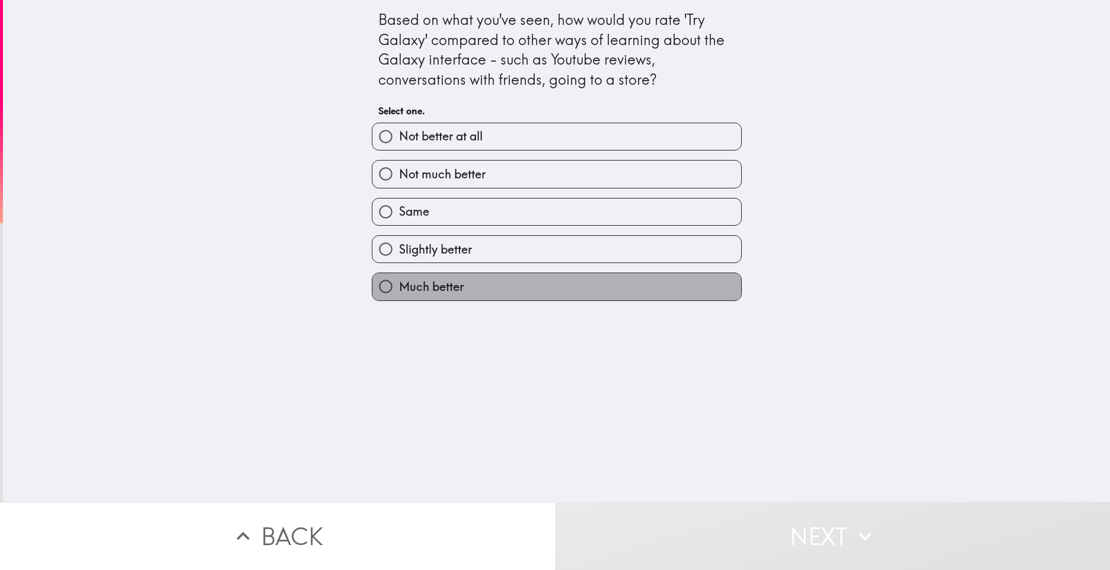
click at [507, 281] on label "Much better" at bounding box center [556, 286] width 369 height 27
click at [399, 281] on input "Much better" at bounding box center [385, 286] width 27 height 27
radio input "true"
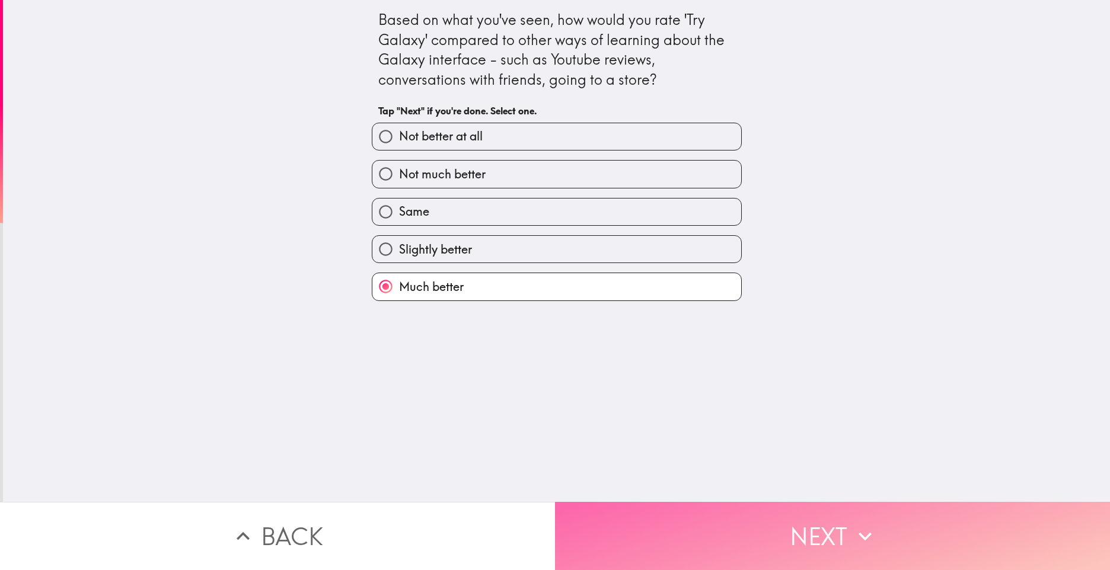
click at [807, 518] on button "Next" at bounding box center [832, 536] width 555 height 68
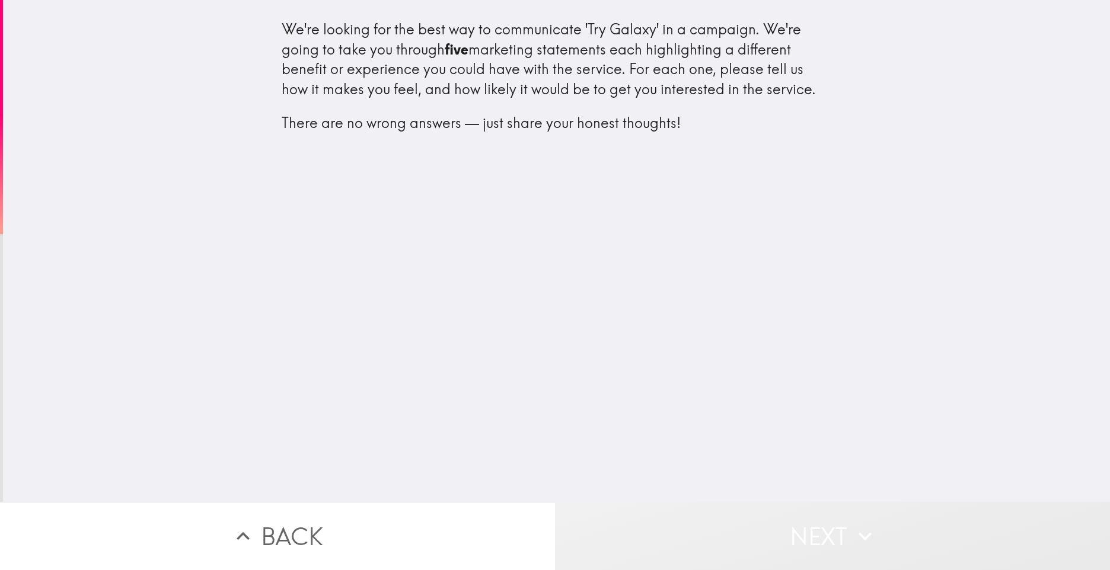
click at [815, 531] on button "Next" at bounding box center [832, 536] width 555 height 68
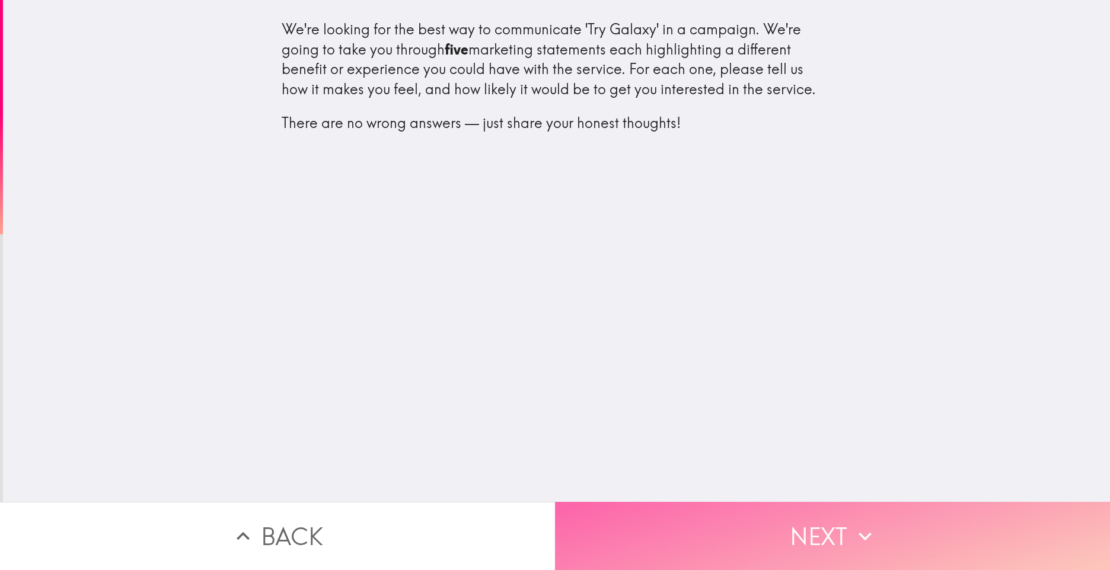
click at [866, 523] on icon "button" at bounding box center [865, 536] width 26 height 26
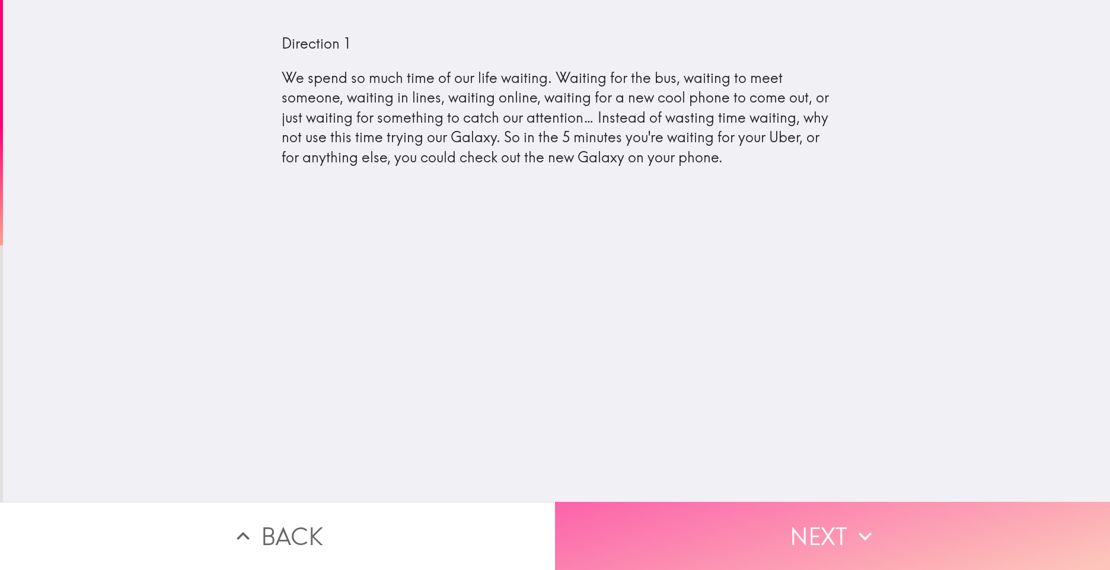
click at [863, 526] on icon "button" at bounding box center [865, 536] width 26 height 26
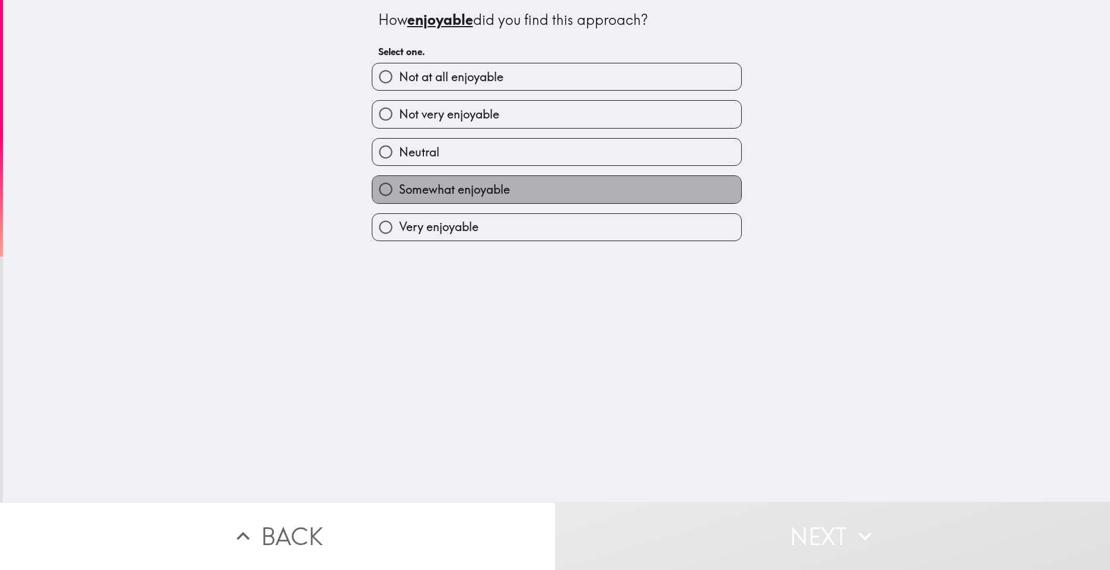
click at [595, 186] on label "Somewhat enjoyable" at bounding box center [556, 189] width 369 height 27
click at [399, 186] on input "Somewhat enjoyable" at bounding box center [385, 189] width 27 height 27
radio input "true"
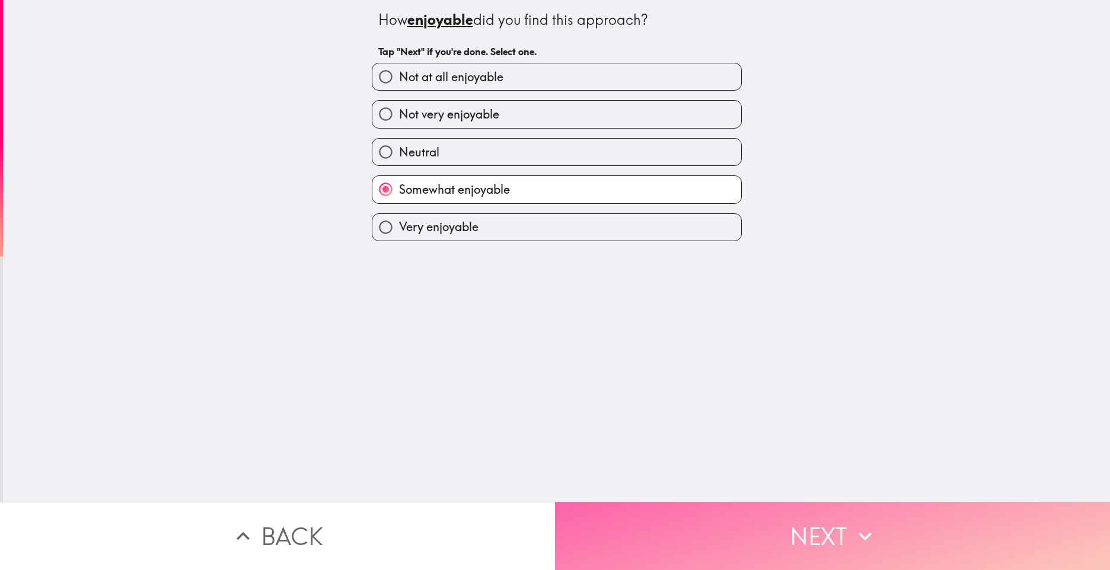
click at [835, 522] on button "Next" at bounding box center [832, 536] width 555 height 68
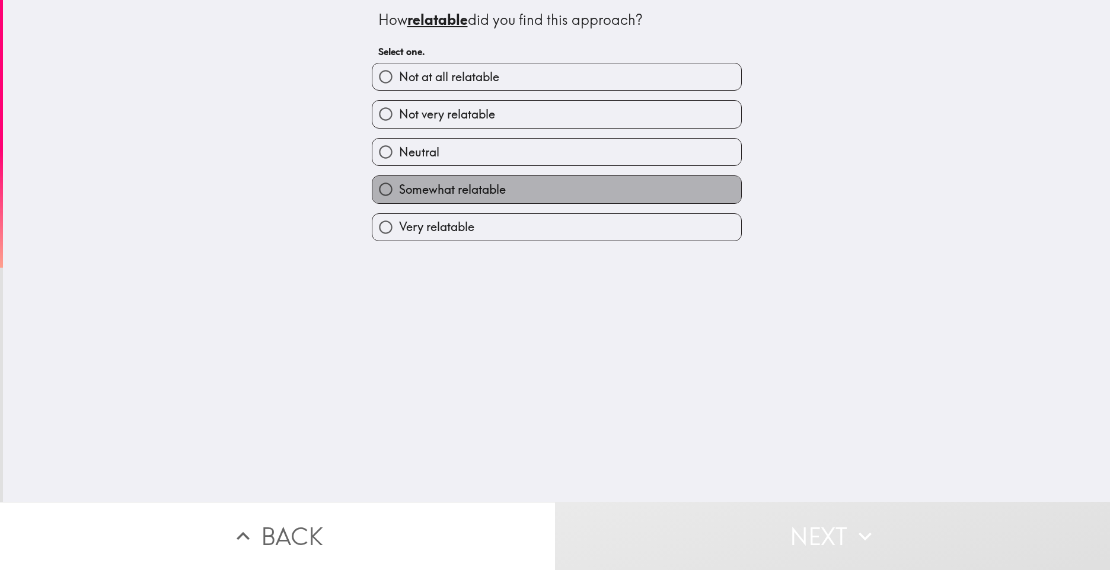
click at [584, 184] on label "Somewhat relatable" at bounding box center [556, 189] width 369 height 27
click at [399, 184] on input "Somewhat relatable" at bounding box center [385, 189] width 27 height 27
radio input "true"
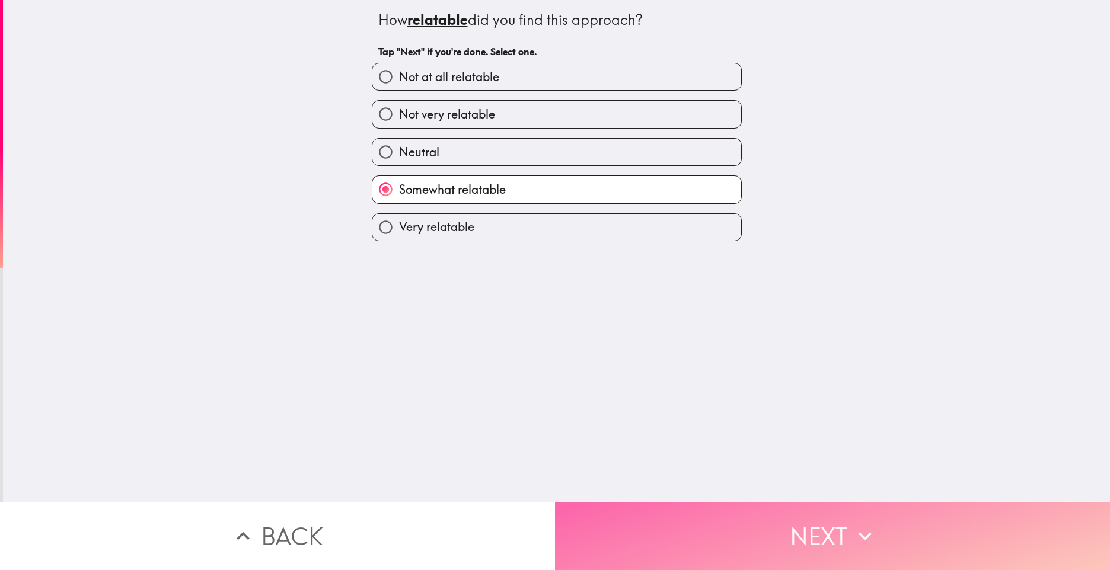
click at [824, 528] on button "Next" at bounding box center [832, 536] width 555 height 68
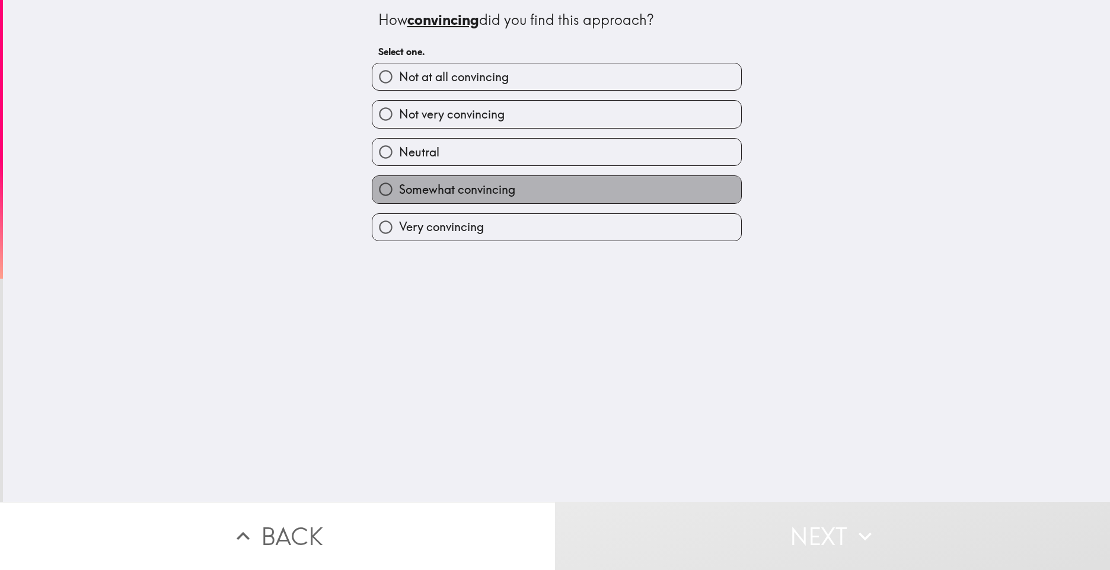
click at [553, 183] on label "Somewhat convincing" at bounding box center [556, 189] width 369 height 27
click at [399, 183] on input "Somewhat convincing" at bounding box center [385, 189] width 27 height 27
radio input "true"
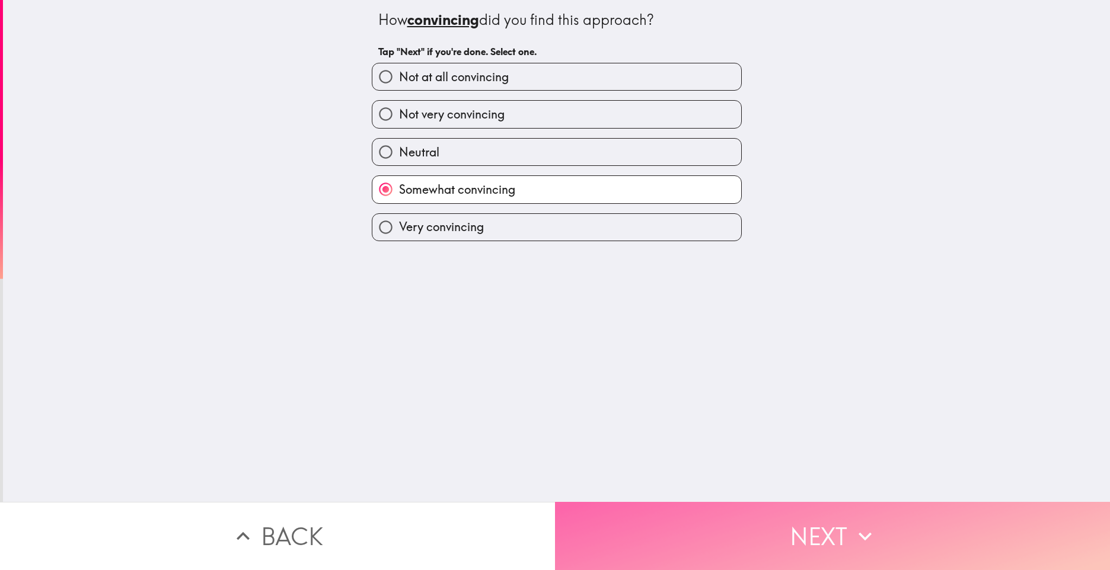
click at [832, 520] on button "Next" at bounding box center [832, 536] width 555 height 68
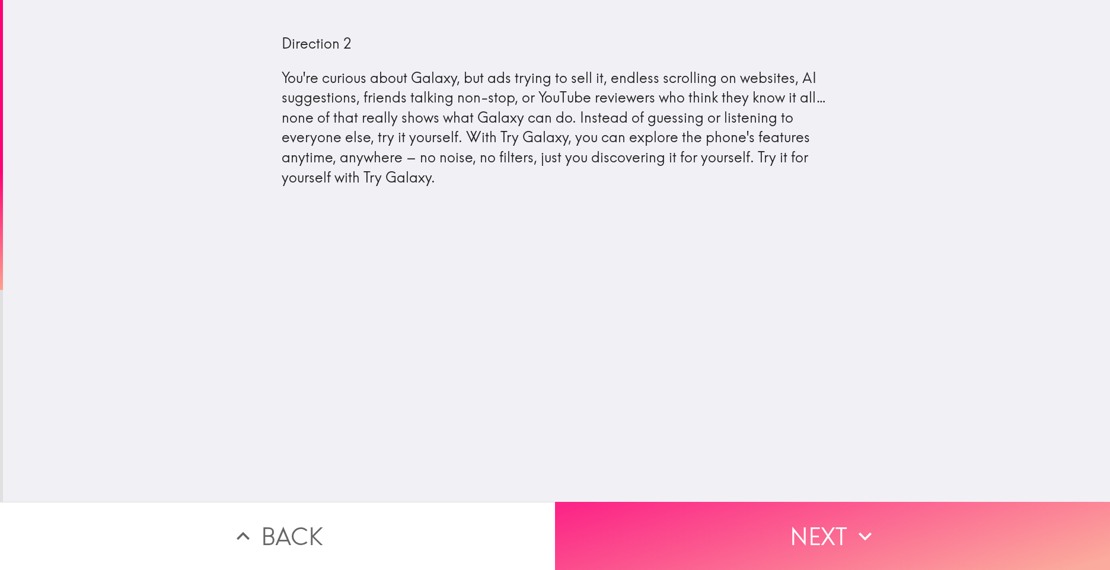
click at [835, 525] on button "Next" at bounding box center [832, 536] width 555 height 68
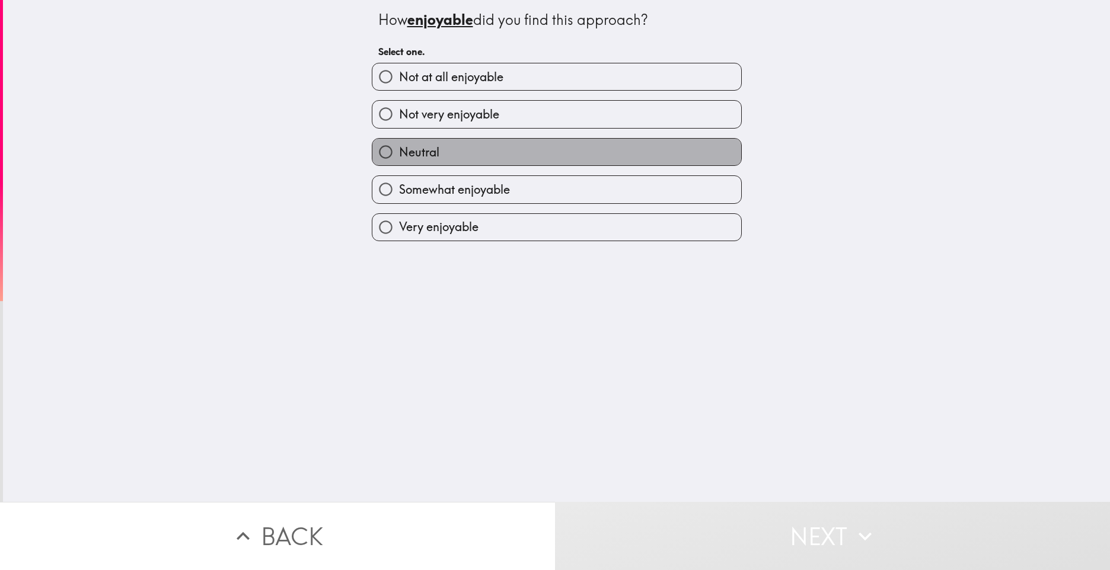
click at [573, 142] on label "Neutral" at bounding box center [556, 152] width 369 height 27
click at [399, 142] on input "Neutral" at bounding box center [385, 152] width 27 height 27
radio input "true"
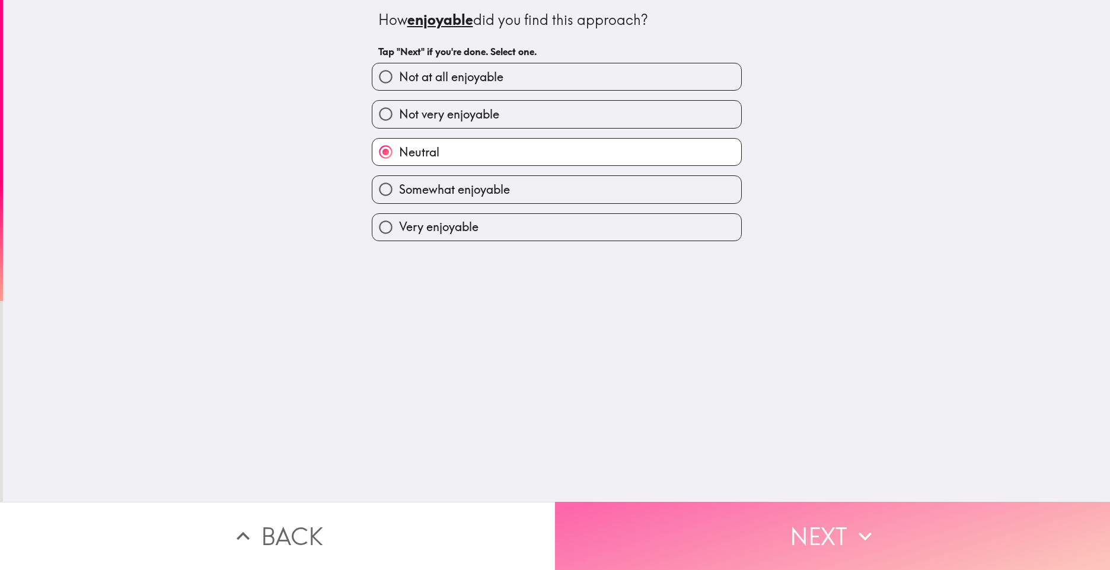
click at [836, 523] on button "Next" at bounding box center [832, 536] width 555 height 68
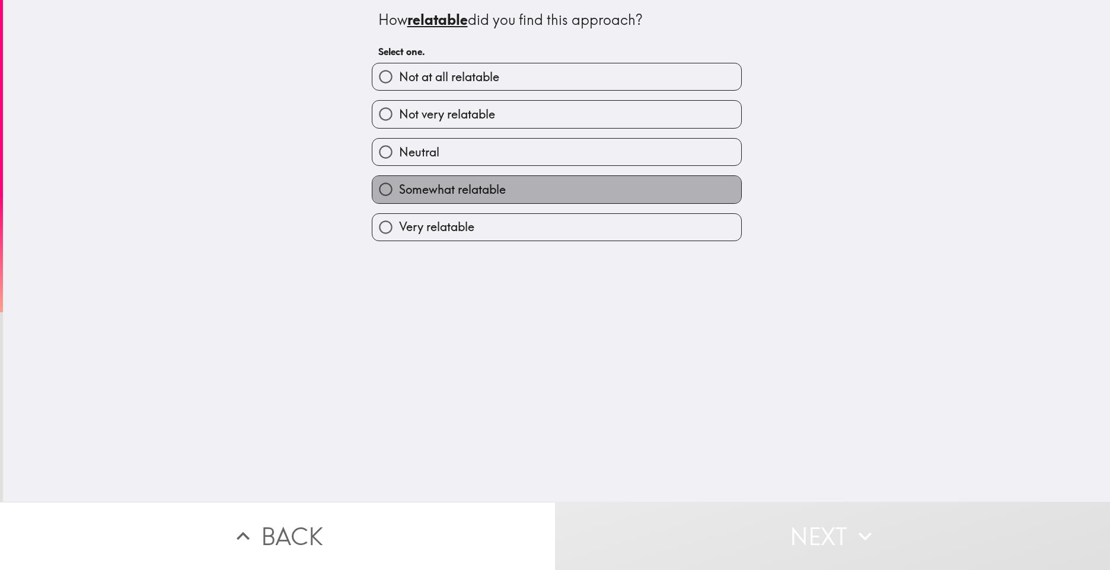
click at [566, 181] on label "Somewhat relatable" at bounding box center [556, 189] width 369 height 27
click at [399, 181] on input "Somewhat relatable" at bounding box center [385, 189] width 27 height 27
radio input "true"
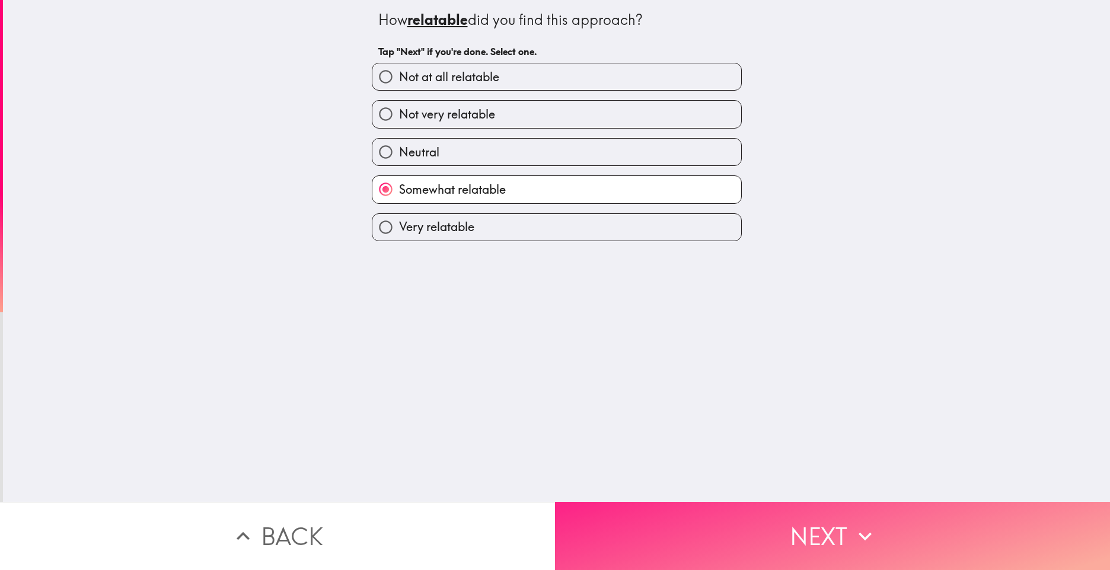
click at [827, 520] on button "Next" at bounding box center [832, 536] width 555 height 68
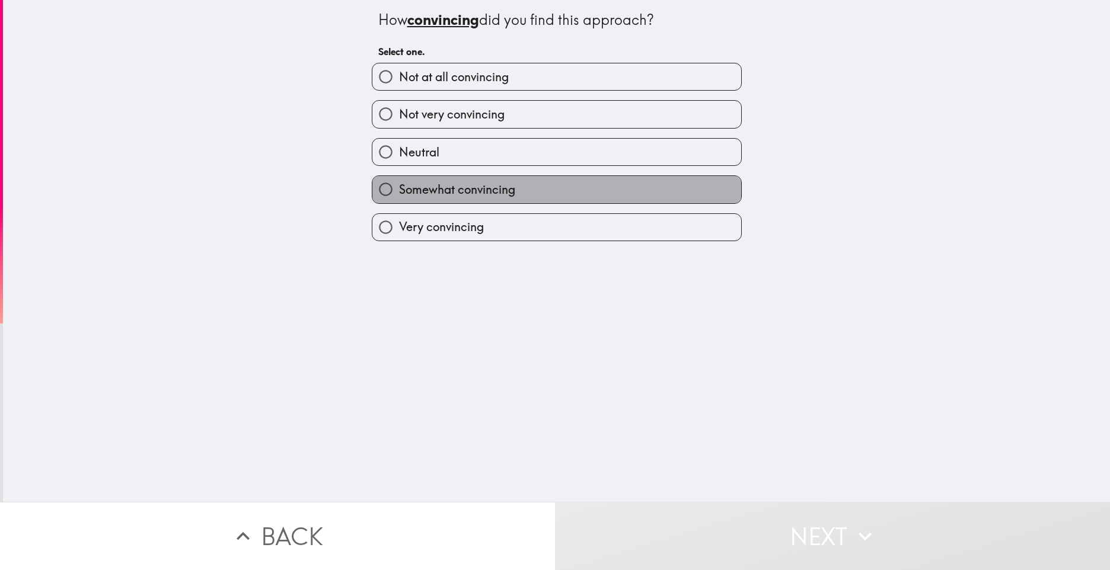
click at [522, 183] on label "Somewhat convincing" at bounding box center [556, 189] width 369 height 27
click at [399, 183] on input "Somewhat convincing" at bounding box center [385, 189] width 27 height 27
radio input "true"
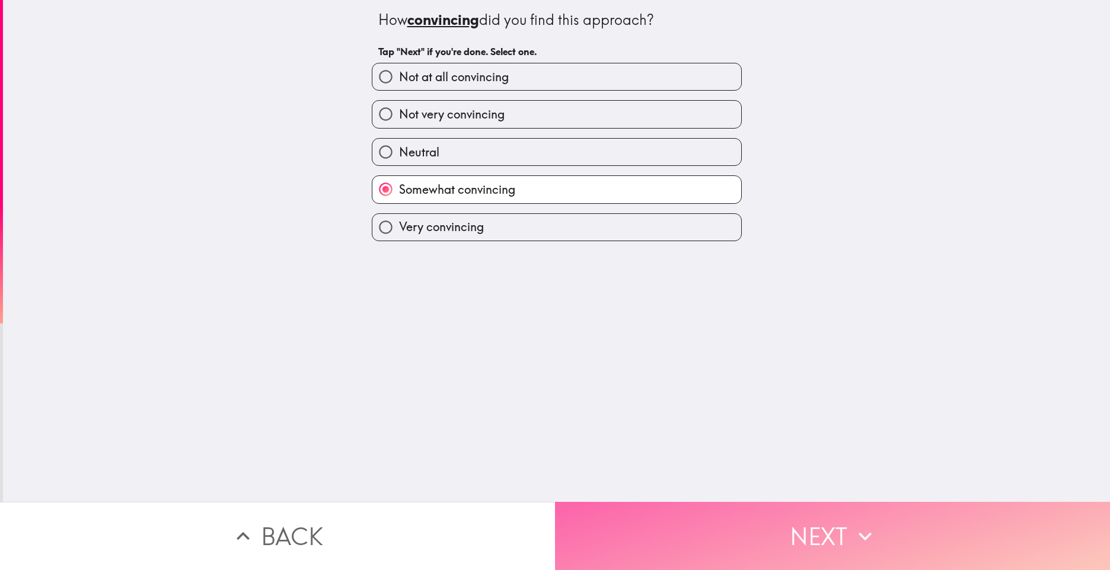
click at [834, 526] on button "Next" at bounding box center [832, 536] width 555 height 68
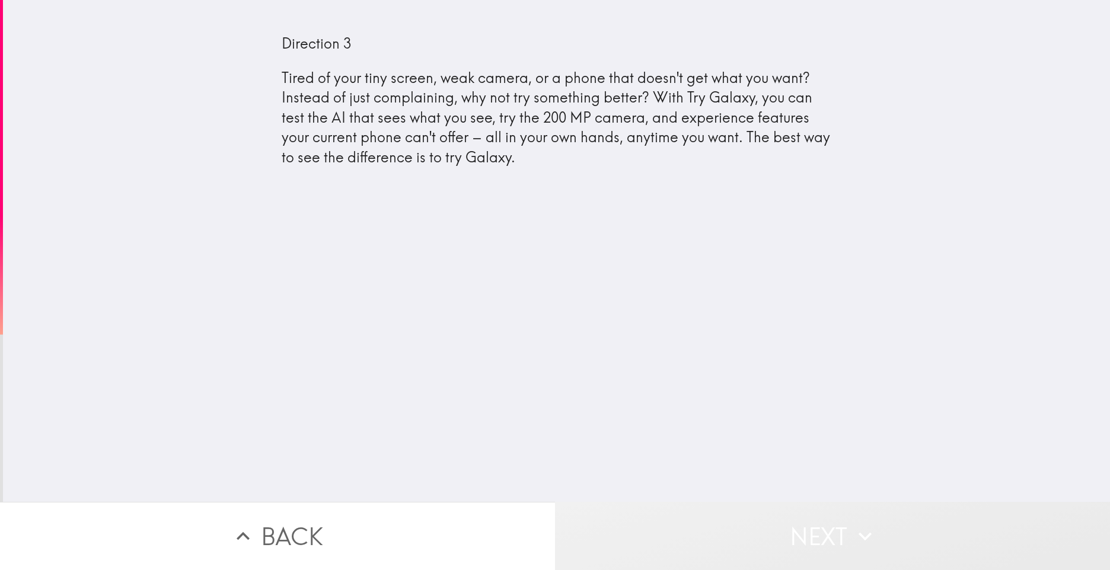
click at [831, 525] on button "Next" at bounding box center [832, 536] width 555 height 68
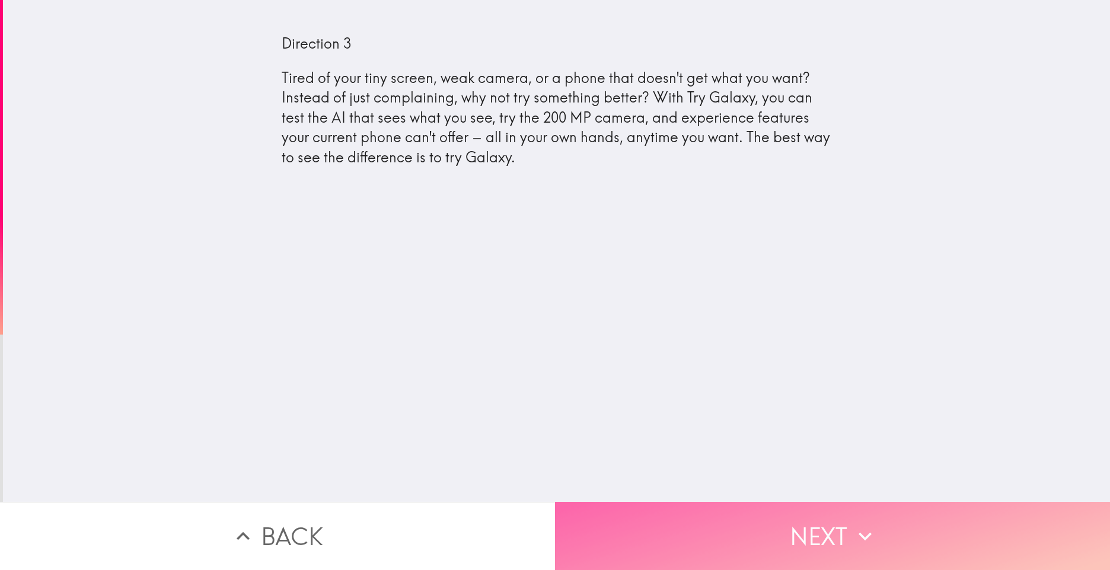
click at [858, 525] on icon "button" at bounding box center [865, 536] width 26 height 26
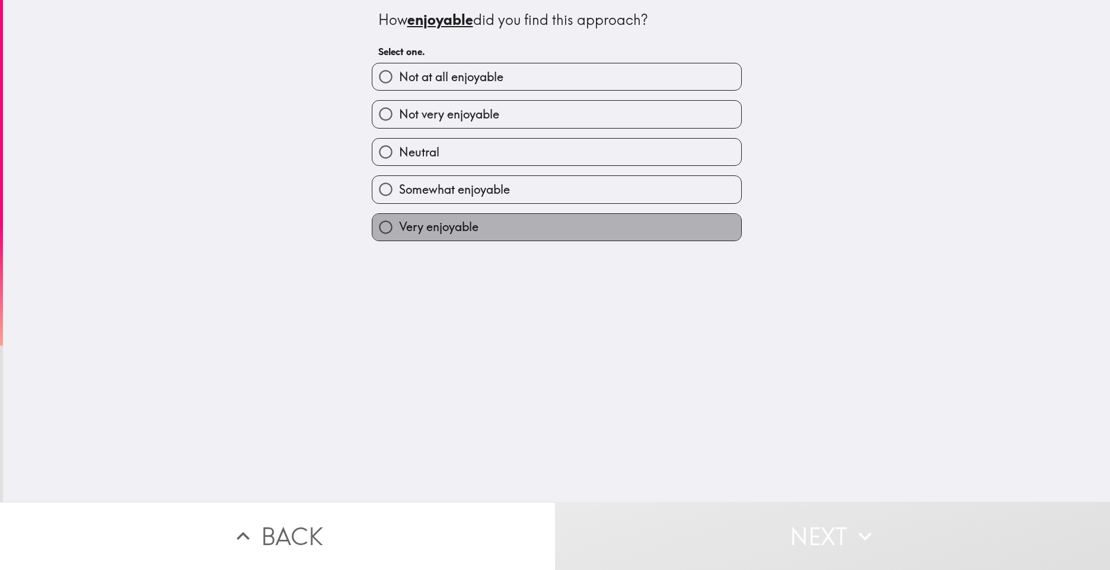
click at [574, 218] on label "Very enjoyable" at bounding box center [556, 227] width 369 height 27
click at [399, 218] on input "Very enjoyable" at bounding box center [385, 227] width 27 height 27
radio input "true"
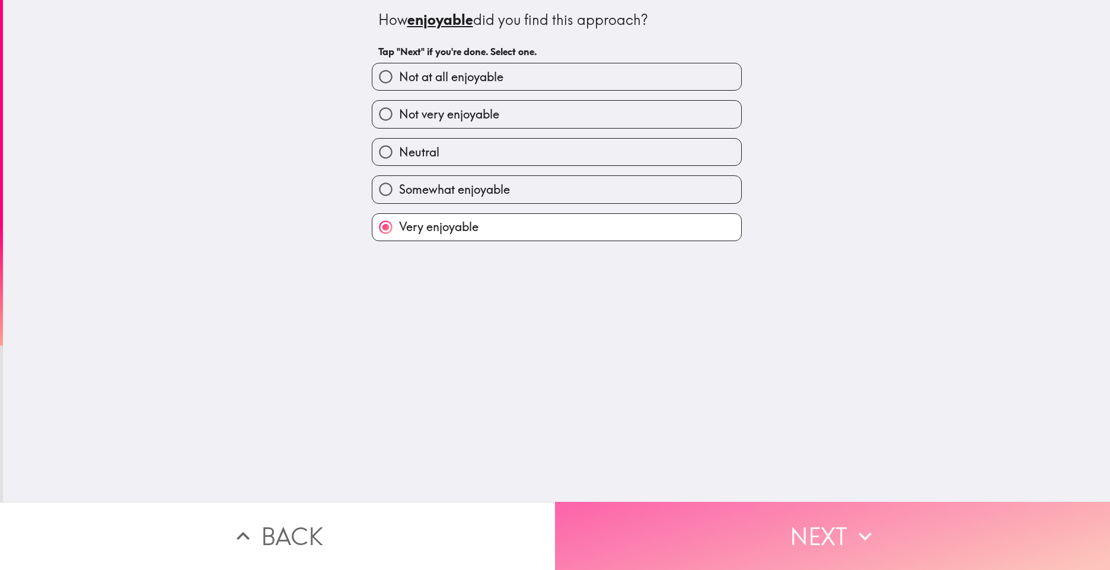
click at [826, 525] on button "Next" at bounding box center [832, 536] width 555 height 68
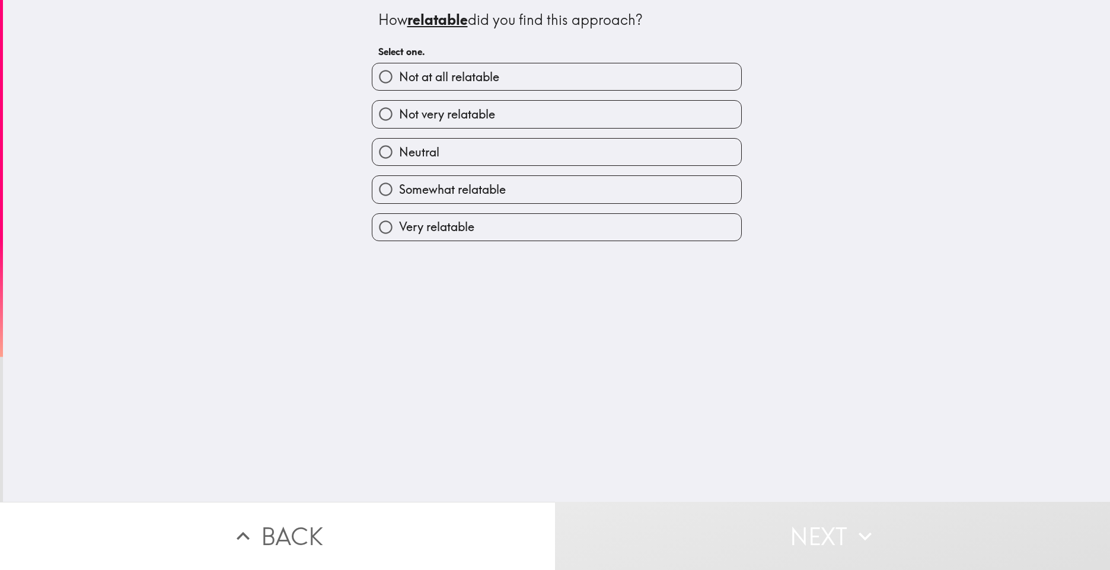
click at [572, 218] on label "Very relatable" at bounding box center [556, 227] width 369 height 27
click at [399, 218] on input "Very relatable" at bounding box center [385, 227] width 27 height 27
radio input "true"
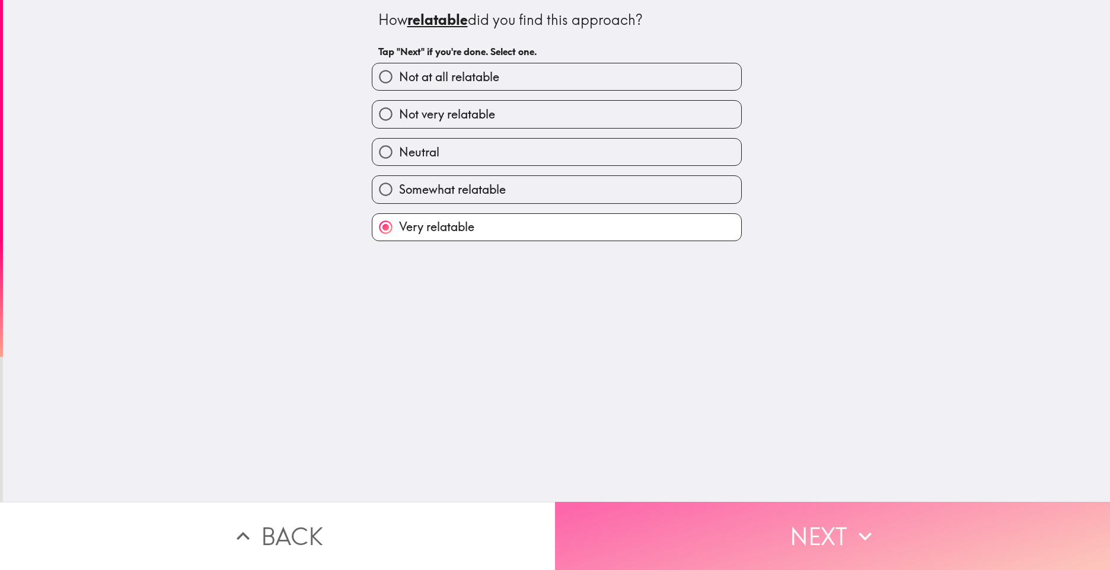
click at [835, 536] on button "Next" at bounding box center [832, 536] width 555 height 68
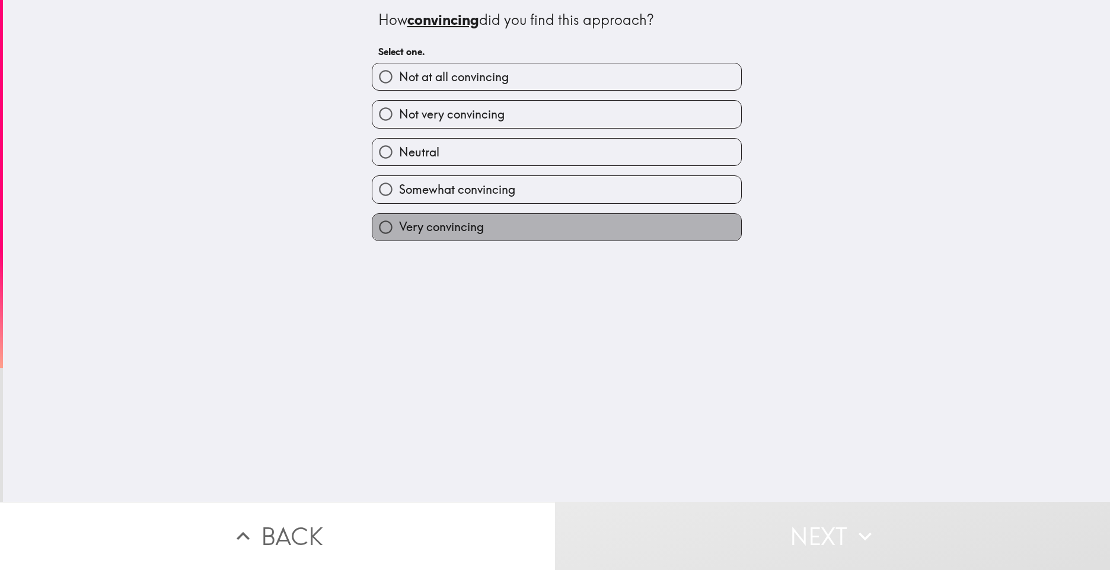
click at [545, 214] on label "Very convincing" at bounding box center [556, 227] width 369 height 27
click at [399, 214] on input "Very convincing" at bounding box center [385, 227] width 27 height 27
radio input "true"
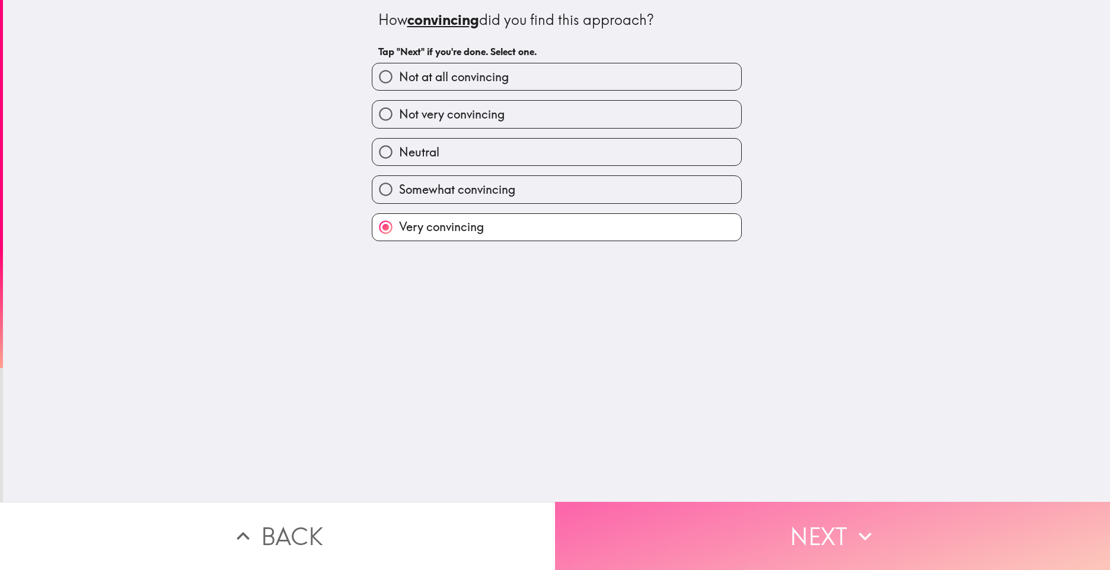
click at [833, 521] on button "Next" at bounding box center [832, 536] width 555 height 68
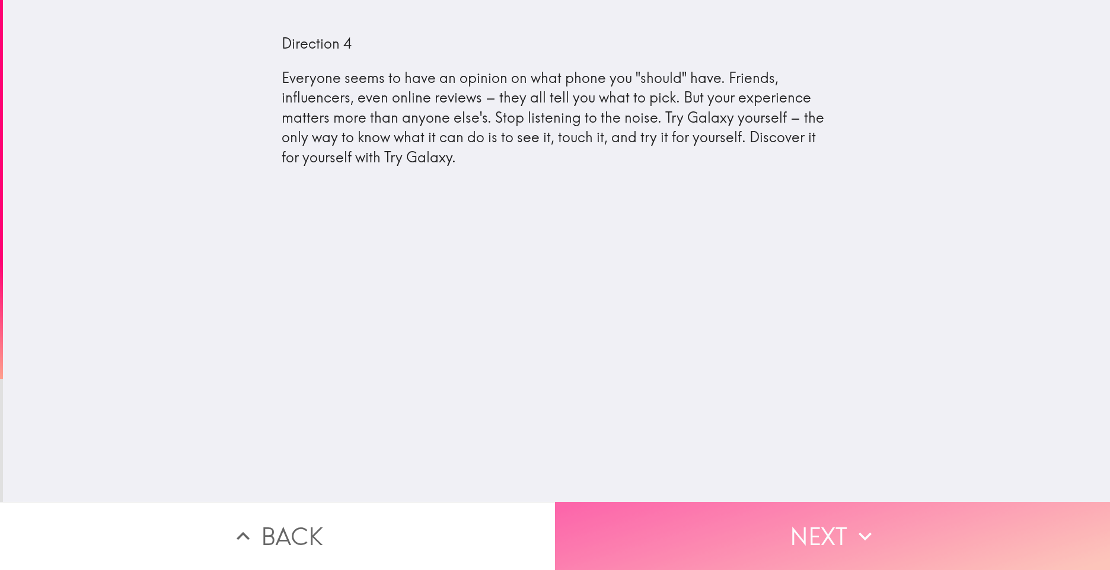
click at [826, 526] on button "Next" at bounding box center [832, 536] width 555 height 68
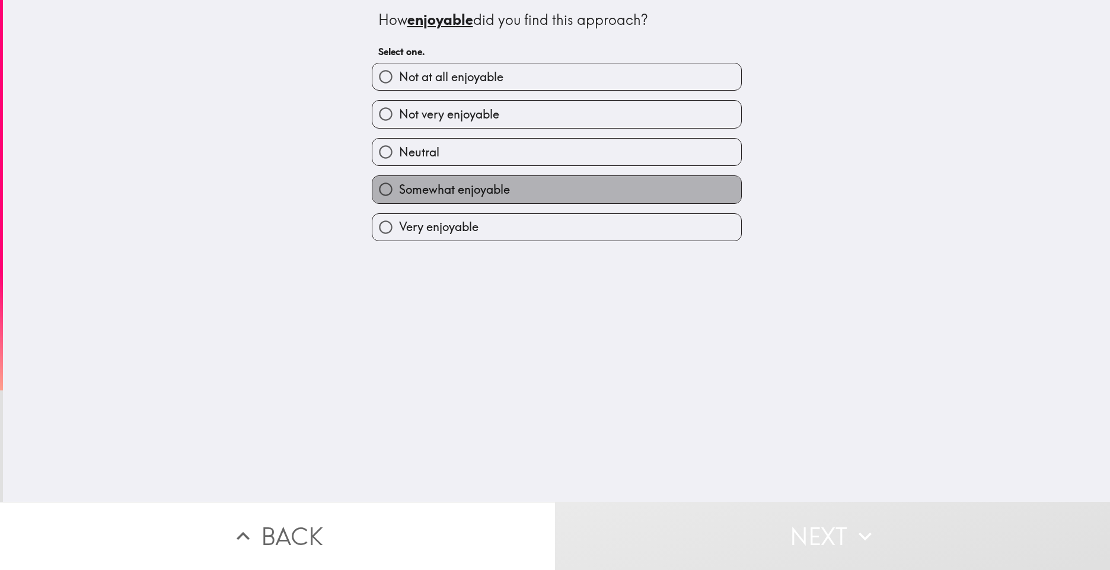
click at [499, 186] on span "Somewhat enjoyable" at bounding box center [454, 189] width 111 height 17
click at [399, 186] on input "Somewhat enjoyable" at bounding box center [385, 189] width 27 height 27
radio input "true"
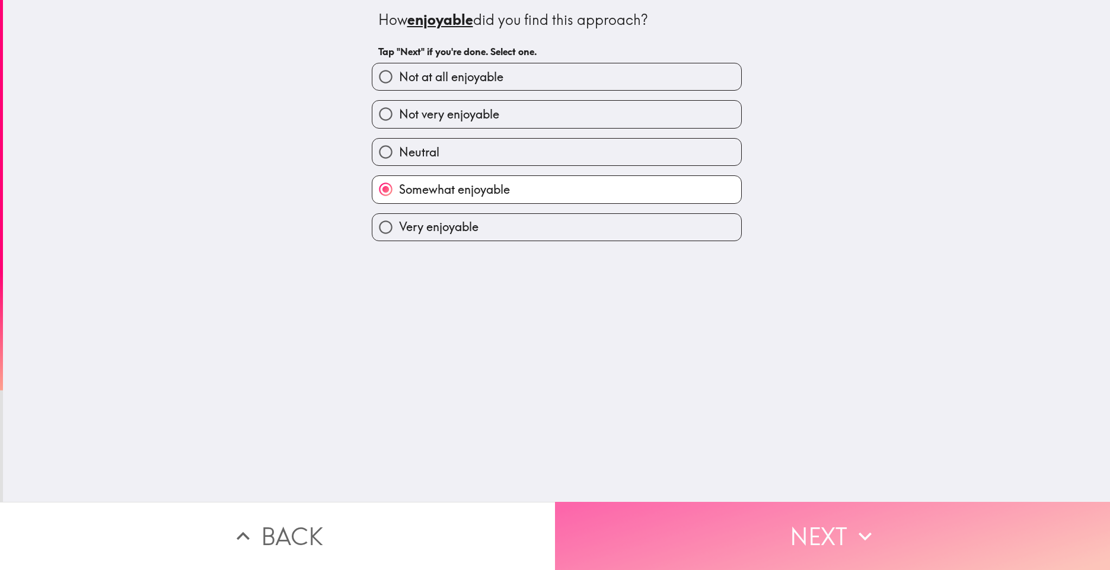
click at [857, 534] on icon "button" at bounding box center [865, 536] width 26 height 26
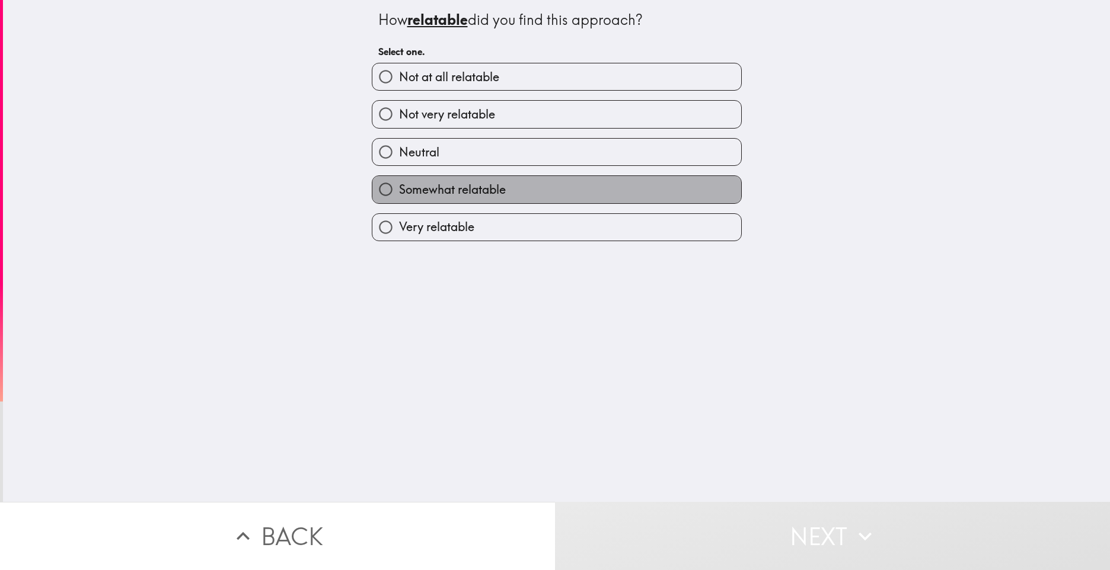
click at [505, 181] on label "Somewhat relatable" at bounding box center [556, 189] width 369 height 27
click at [399, 181] on input "Somewhat relatable" at bounding box center [385, 189] width 27 height 27
radio input "true"
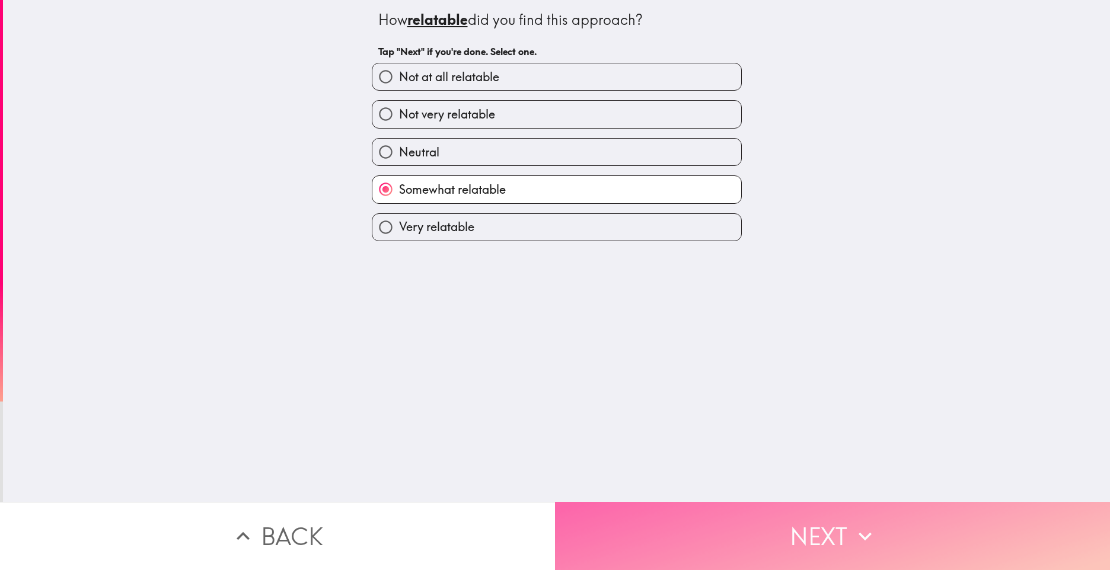
click at [852, 531] on icon "button" at bounding box center [865, 536] width 26 height 26
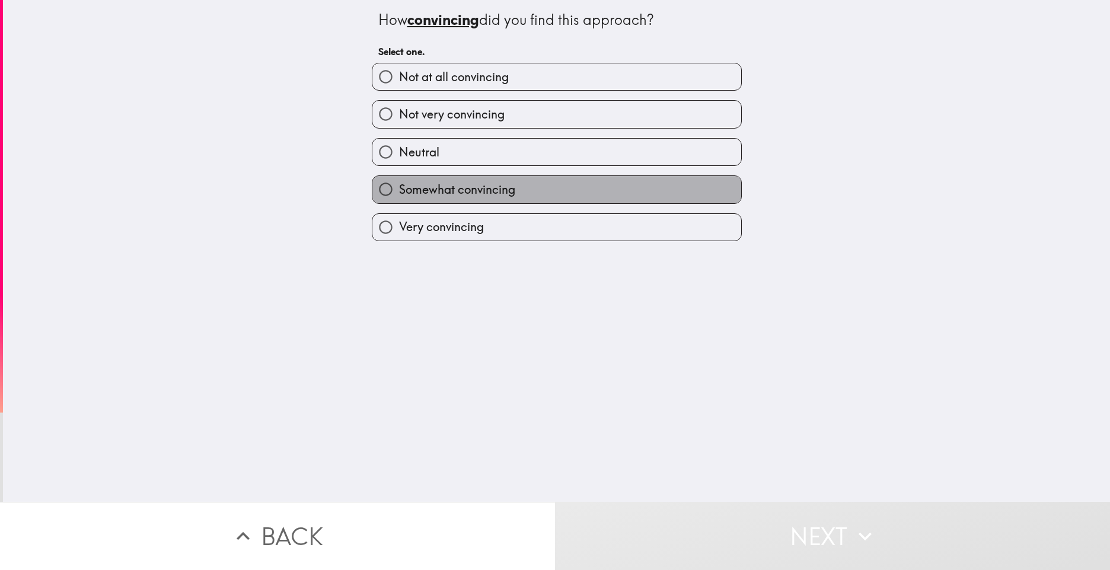
click at [496, 179] on label "Somewhat convincing" at bounding box center [556, 189] width 369 height 27
click at [399, 179] on input "Somewhat convincing" at bounding box center [385, 189] width 27 height 27
radio input "true"
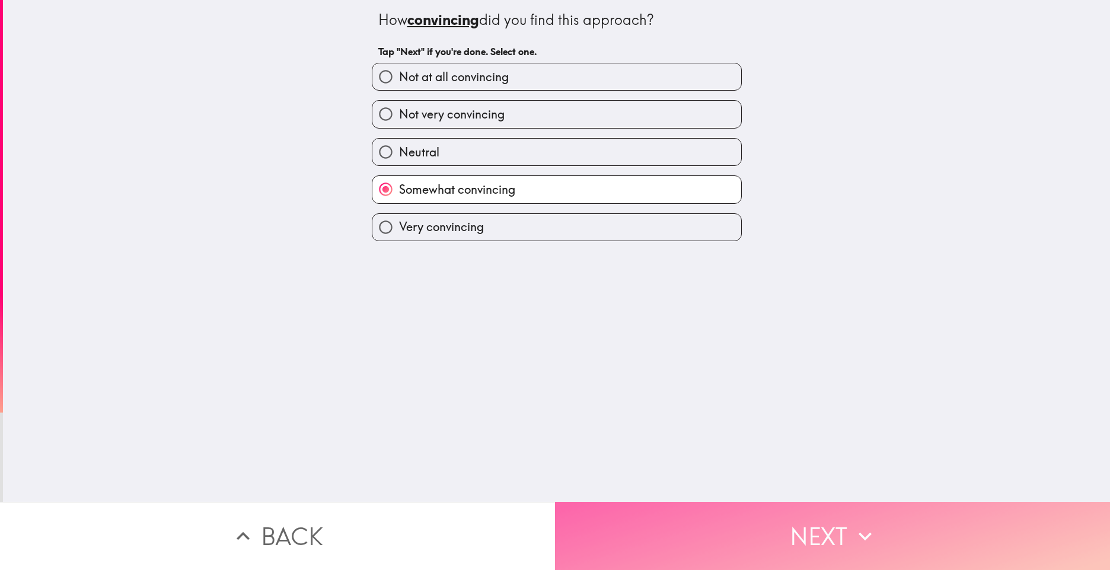
click at [848, 526] on button "Next" at bounding box center [832, 536] width 555 height 68
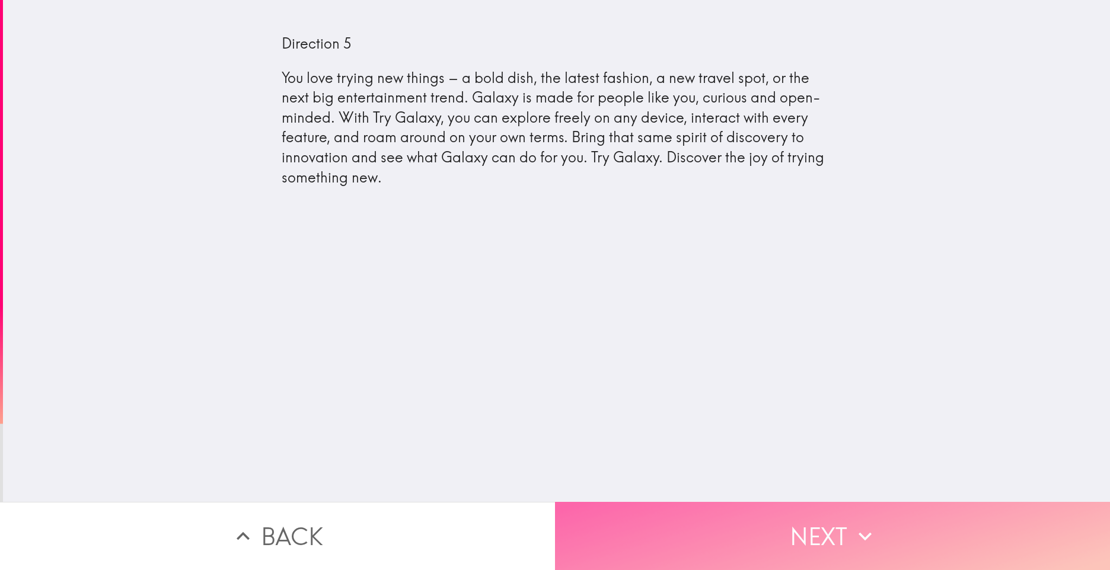
click at [854, 523] on icon "button" at bounding box center [865, 536] width 26 height 26
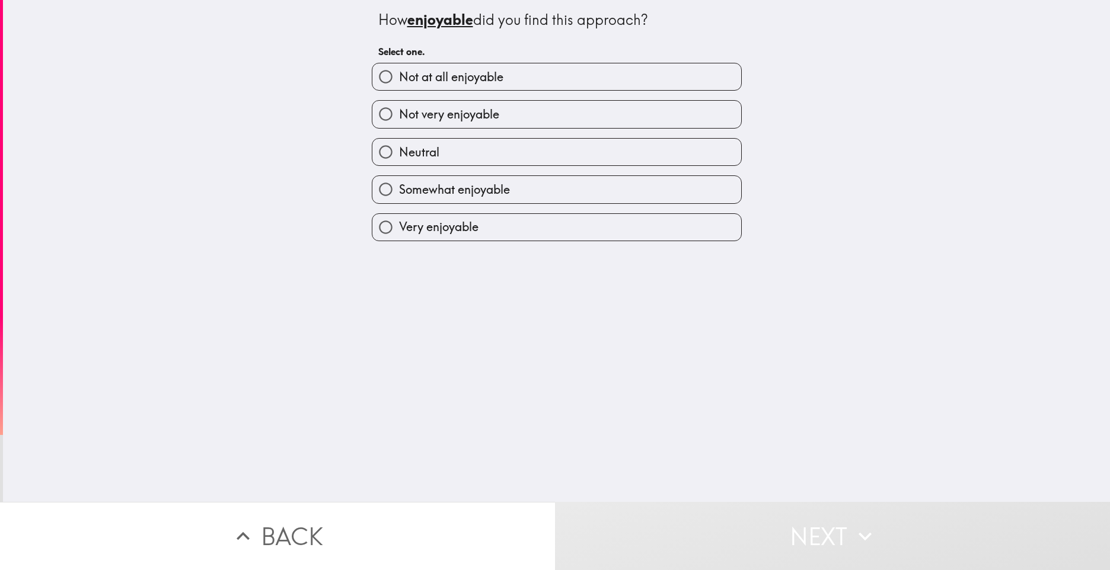
click at [554, 210] on div "Very enjoyable" at bounding box center [551, 222] width 379 height 37
click at [554, 220] on label "Very enjoyable" at bounding box center [556, 227] width 369 height 27
click at [399, 220] on input "Very enjoyable" at bounding box center [385, 227] width 27 height 27
radio input "true"
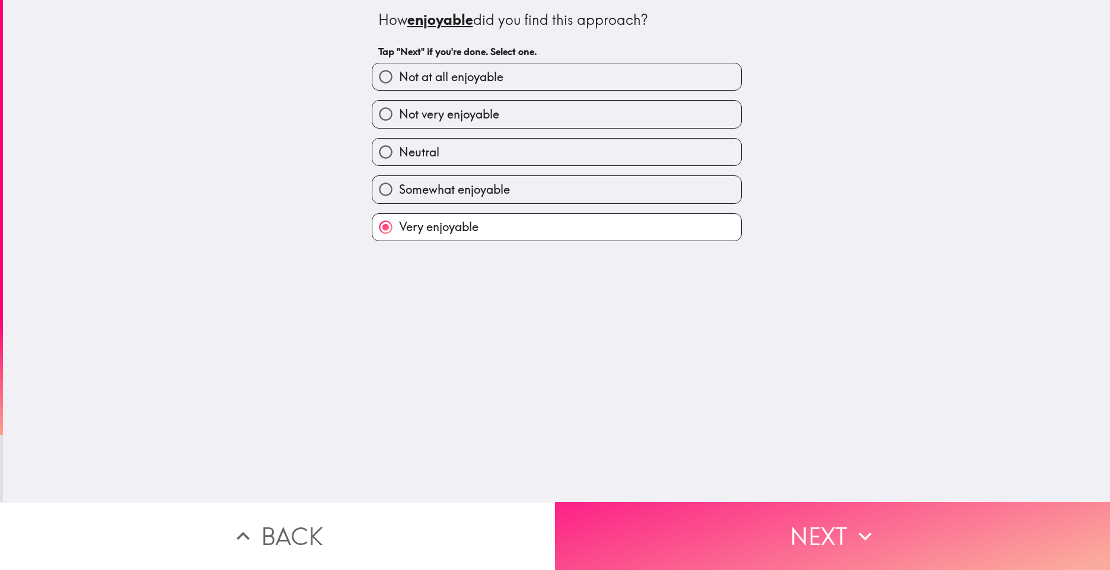
click at [854, 529] on icon "button" at bounding box center [865, 536] width 26 height 26
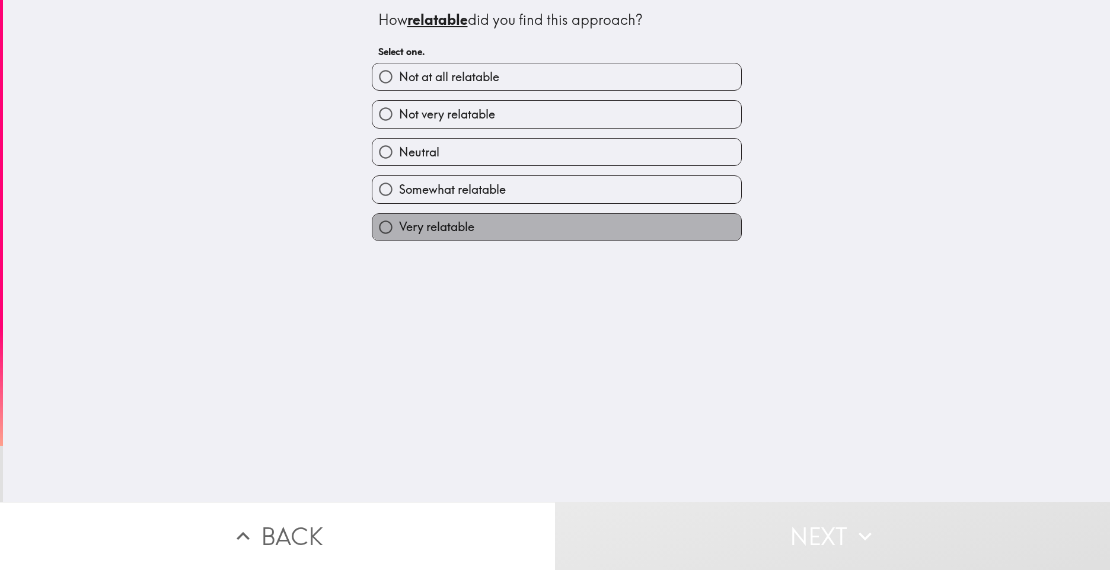
click at [594, 226] on label "Very relatable" at bounding box center [556, 227] width 369 height 27
click at [399, 226] on input "Very relatable" at bounding box center [385, 227] width 27 height 27
radio input "true"
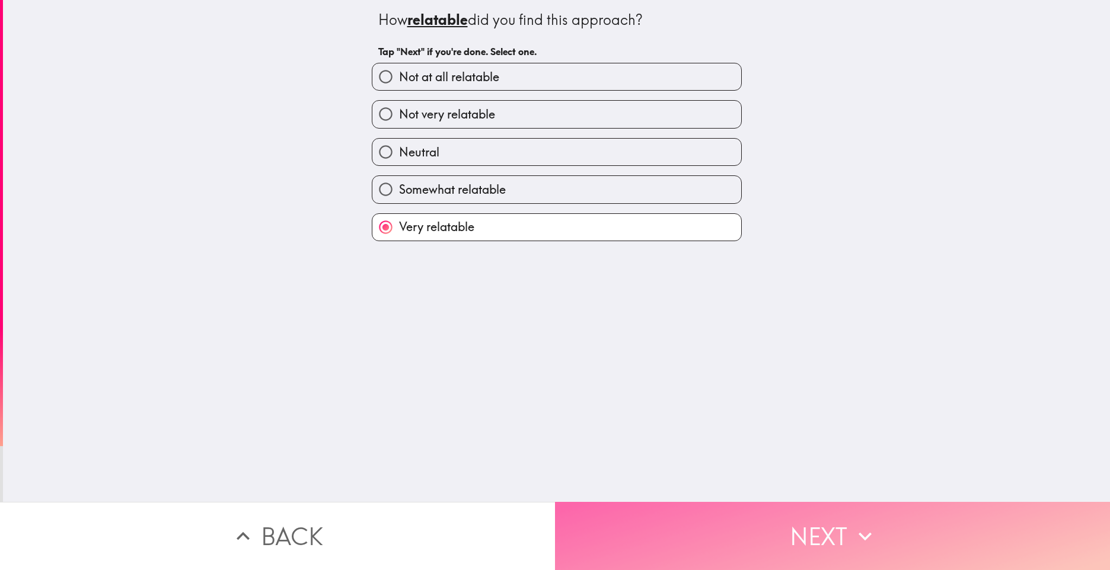
click at [858, 532] on icon "button" at bounding box center [864, 536] width 13 height 8
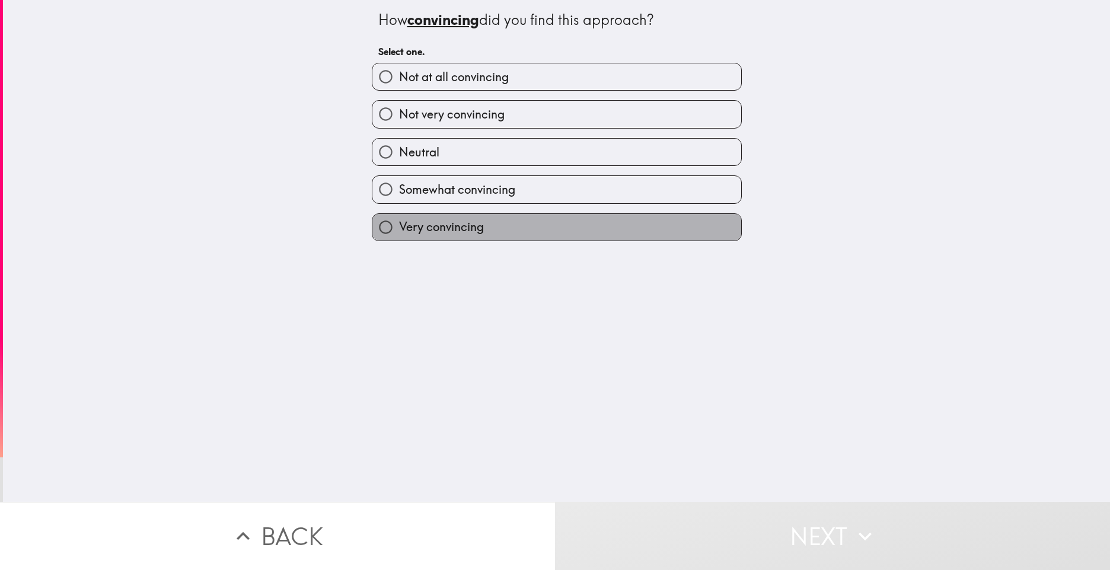
click at [470, 218] on label "Very convincing" at bounding box center [556, 227] width 369 height 27
click at [399, 218] on input "Very convincing" at bounding box center [385, 227] width 27 height 27
radio input "true"
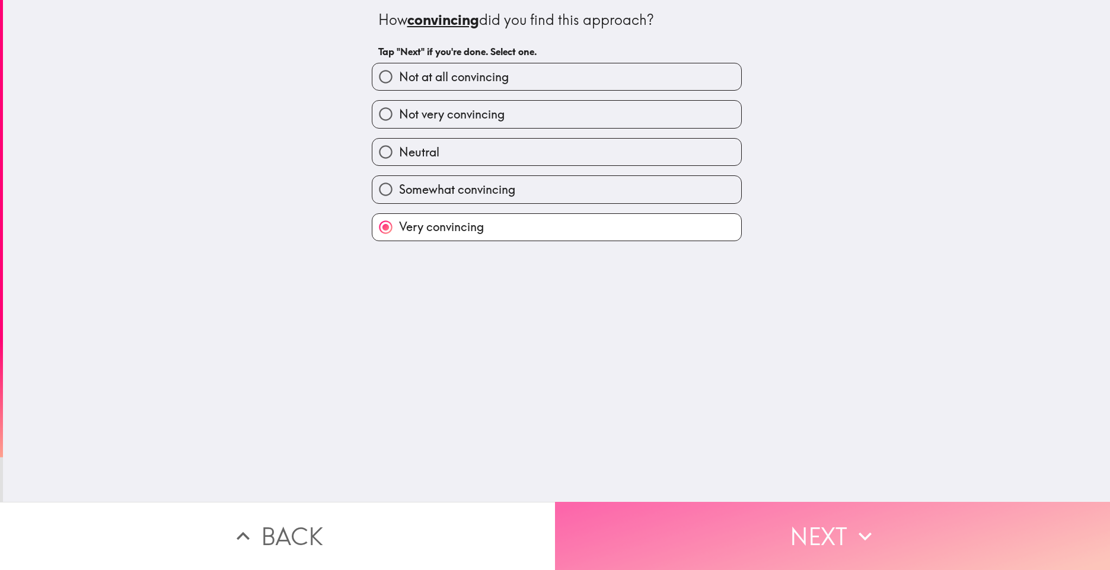
click at [854, 524] on icon "button" at bounding box center [865, 536] width 26 height 26
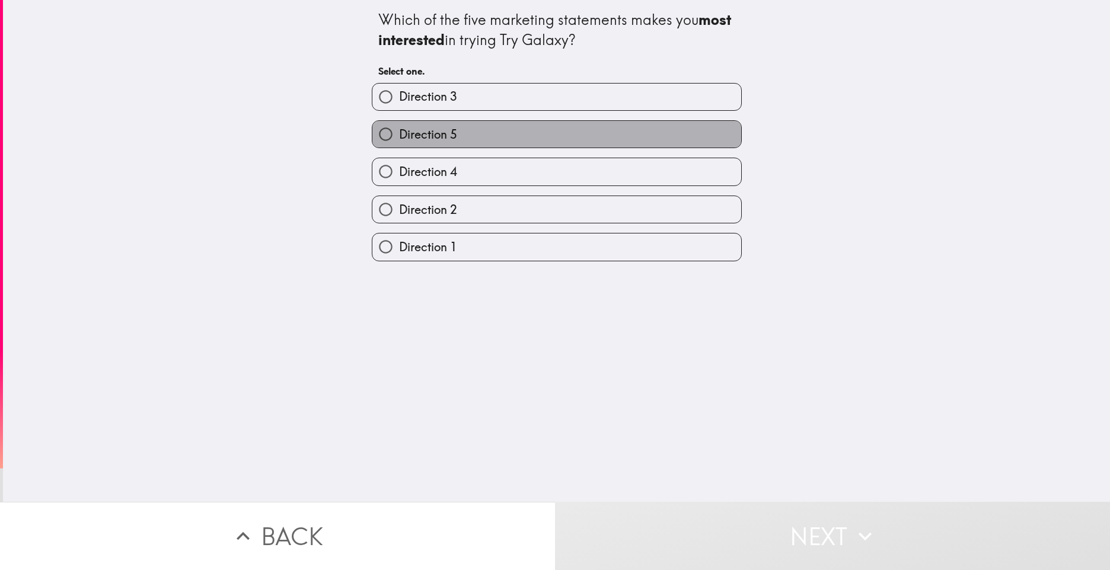
click at [503, 132] on label "Direction 5" at bounding box center [556, 134] width 369 height 27
click at [399, 132] on input "Direction 5" at bounding box center [385, 134] width 27 height 27
radio input "true"
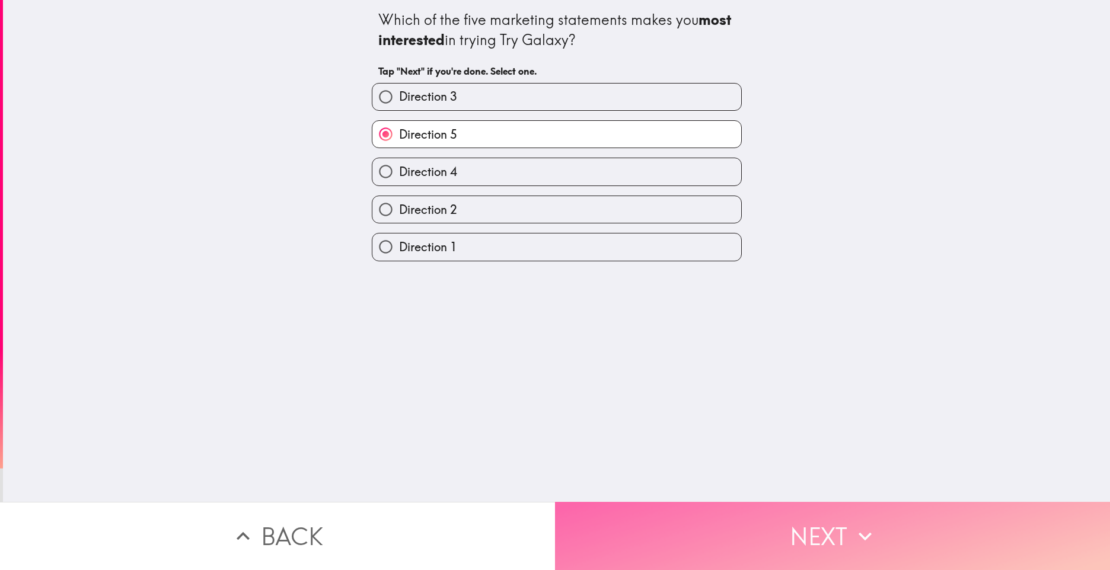
click at [835, 522] on button "Next" at bounding box center [832, 536] width 555 height 68
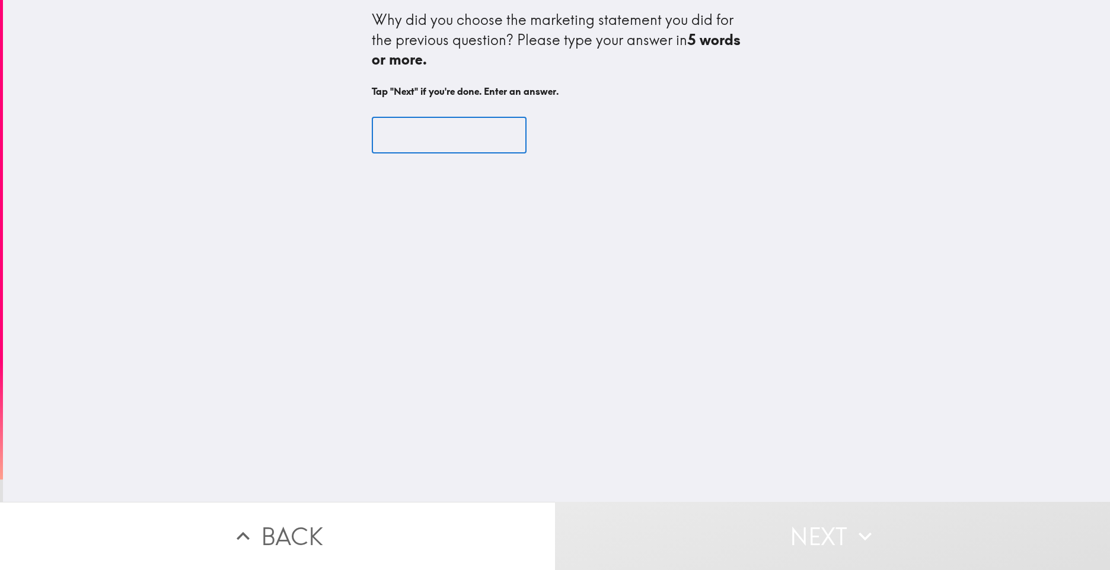
click at [376, 135] on input "text" at bounding box center [449, 135] width 155 height 37
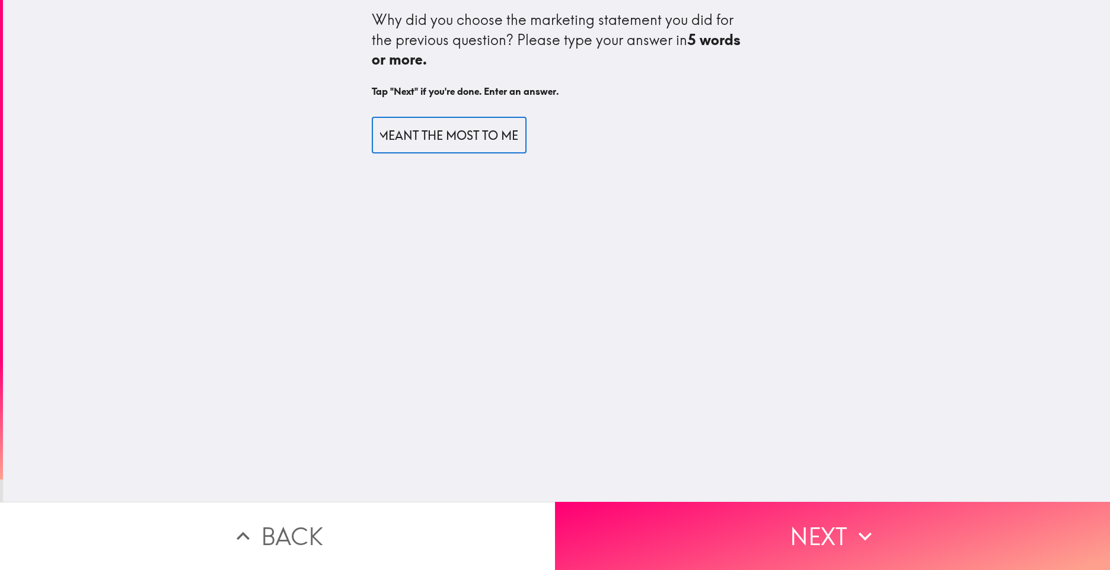
scroll to position [0, 28]
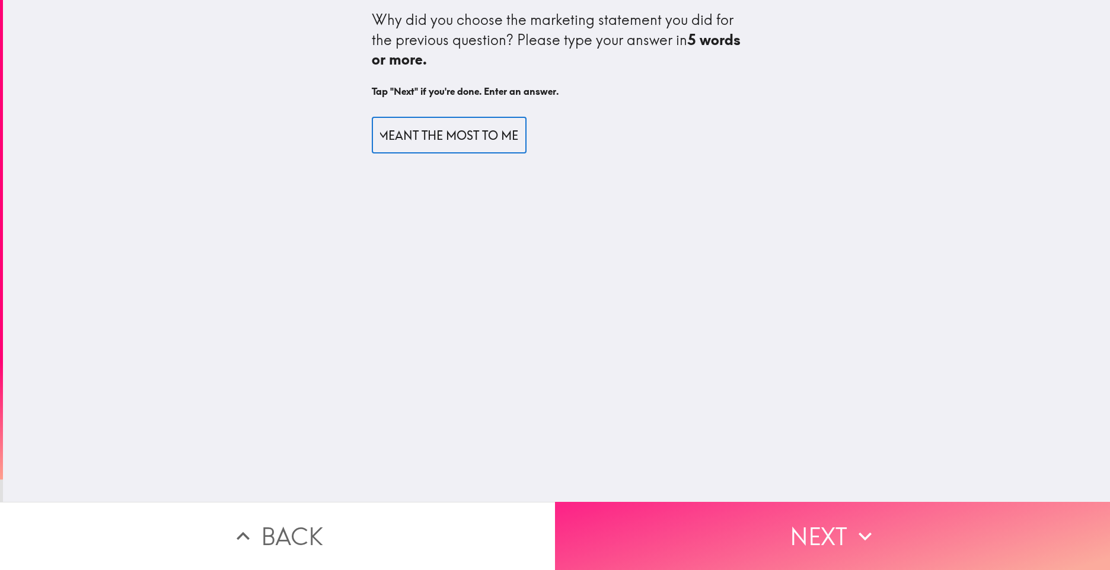
type input "IT MEANT THE MOST TO ME"
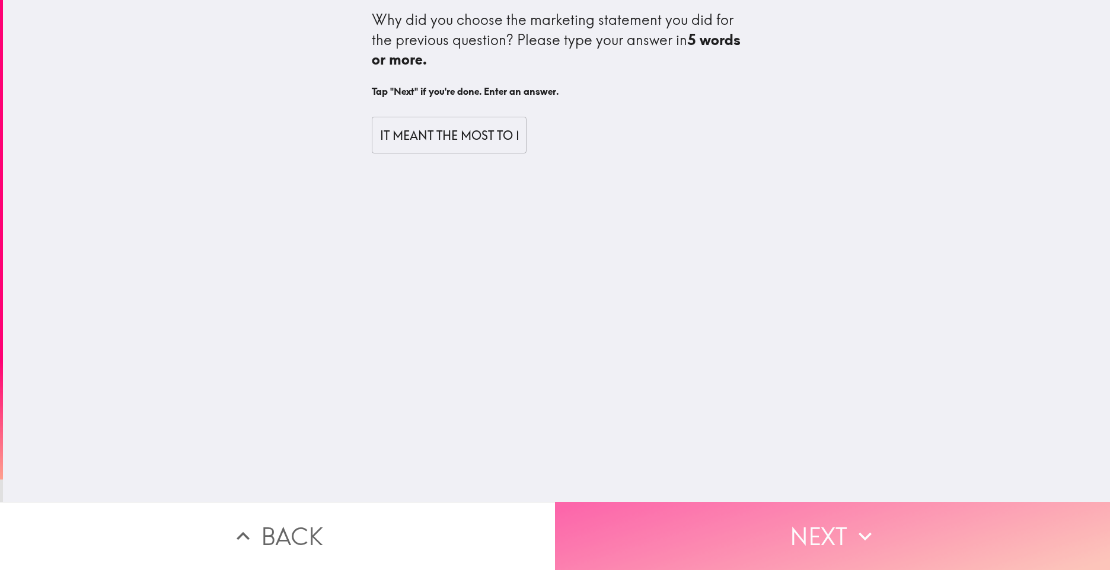
click at [861, 532] on icon "button" at bounding box center [864, 536] width 13 height 8
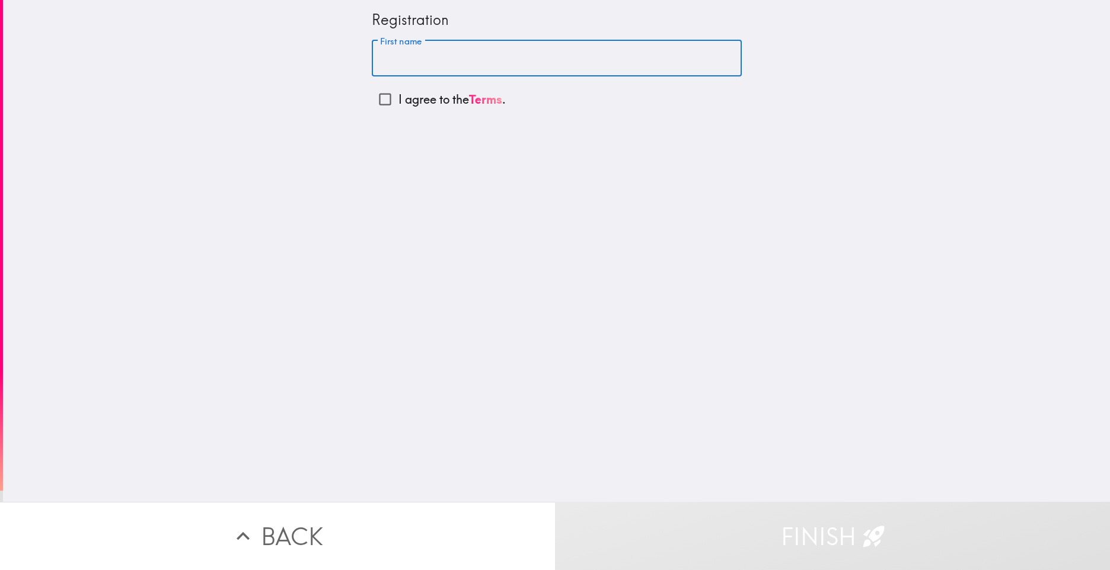
click at [394, 51] on input "First name" at bounding box center [557, 58] width 370 height 37
type input "[PERSON_NAME]"
click at [375, 98] on input "I agree to the Terms ." at bounding box center [385, 99] width 27 height 27
checkbox input "true"
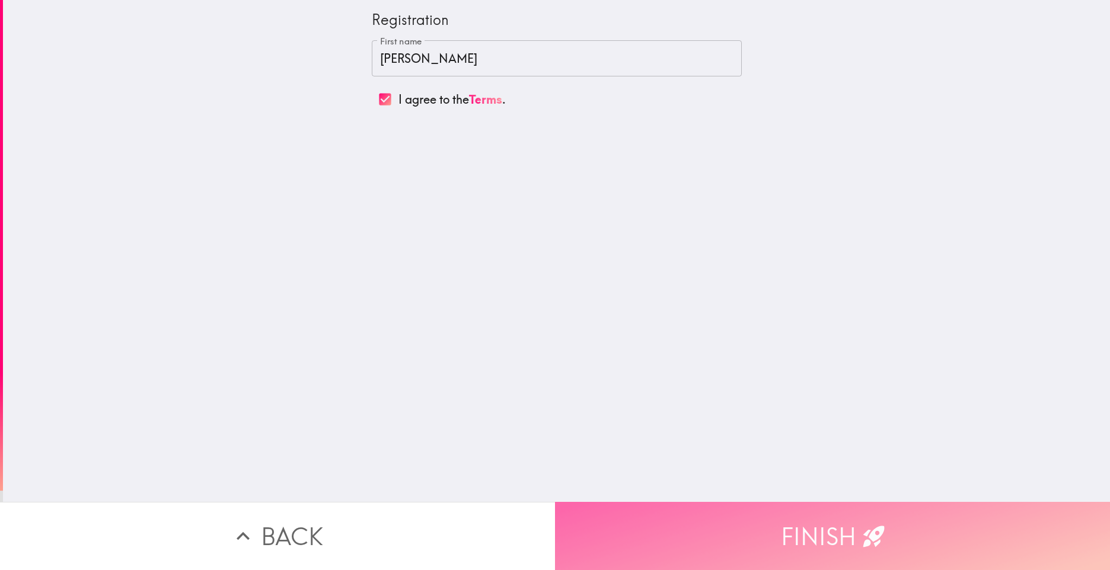
click at [833, 528] on button "Finish" at bounding box center [832, 536] width 555 height 68
